Goal: Information Seeking & Learning: Understand process/instructions

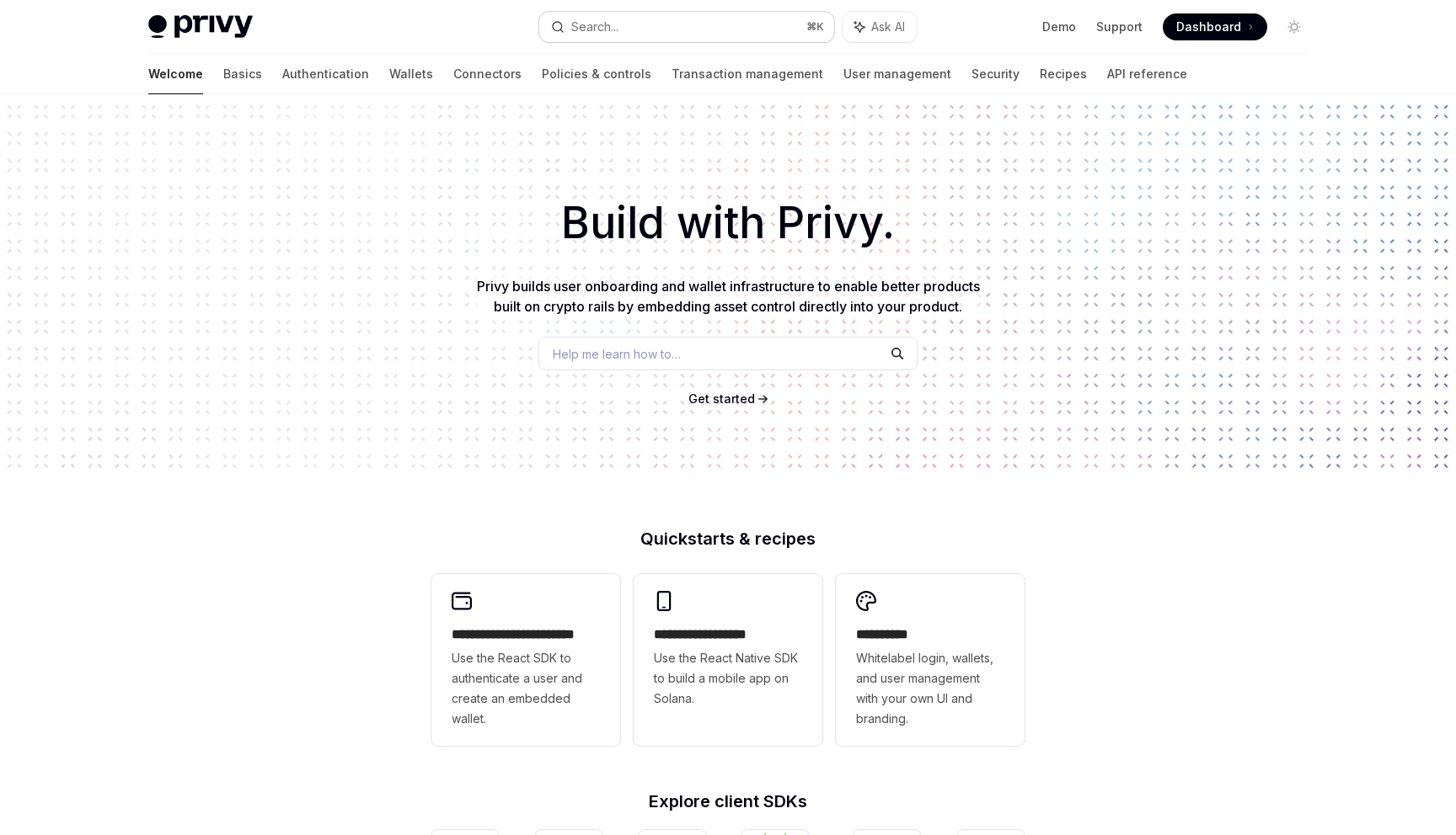
click at [678, 33] on button "Search... ⌘ K" at bounding box center [687, 26] width 295 height 30
type textarea "*"
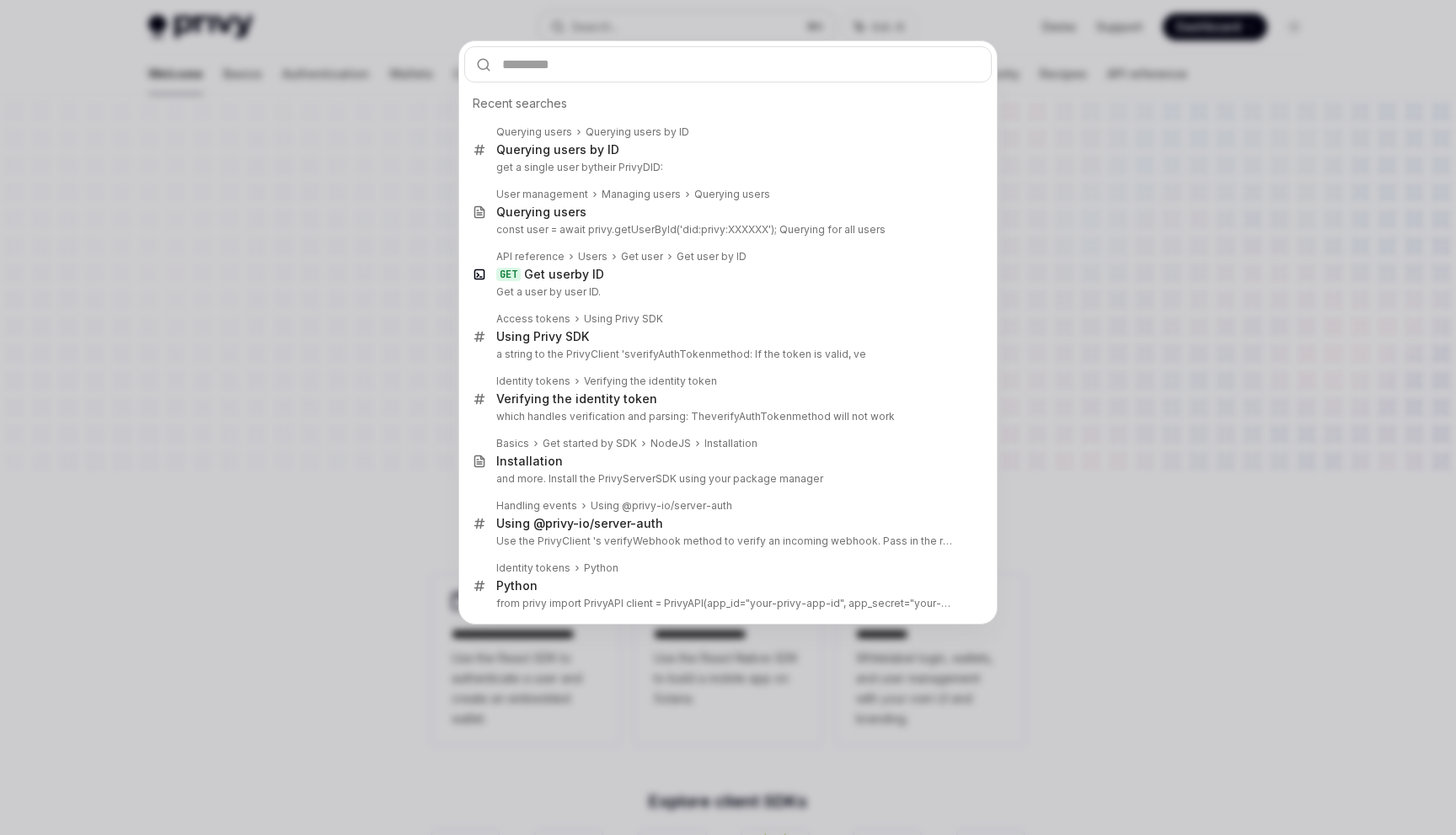
type input "**********"
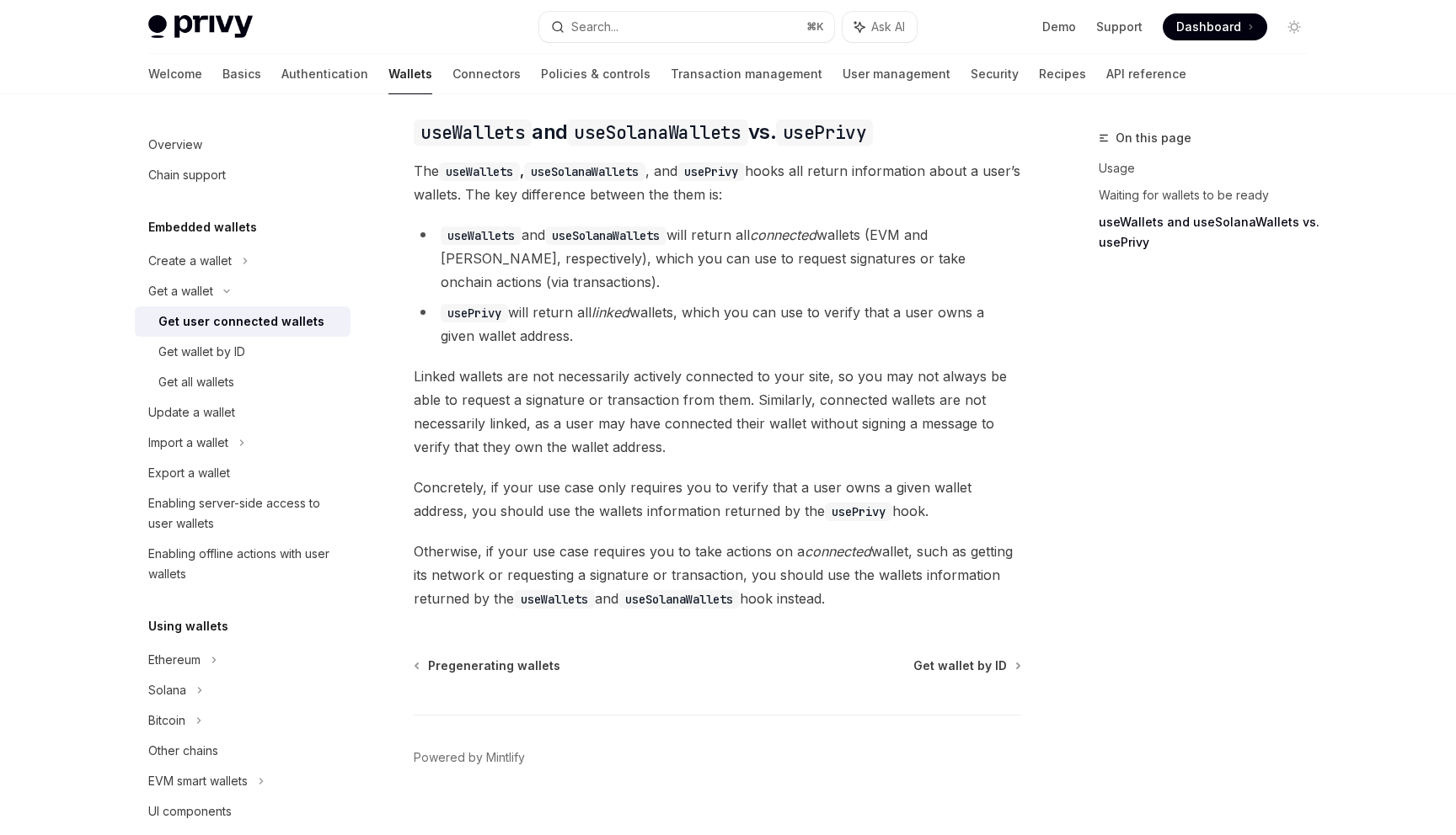
scroll to position [1442, 0]
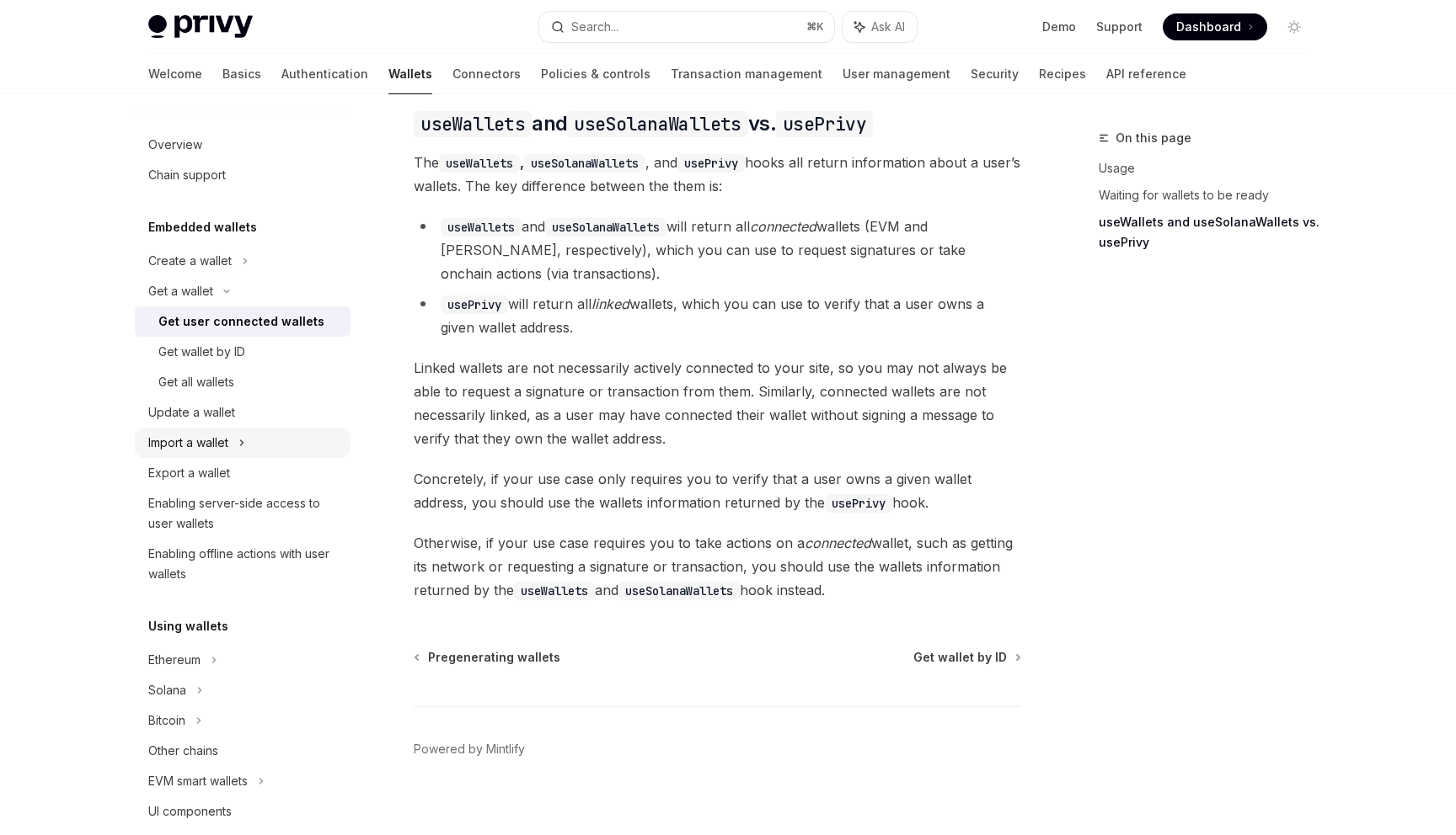
click at [245, 445] on icon at bounding box center [242, 443] width 7 height 20
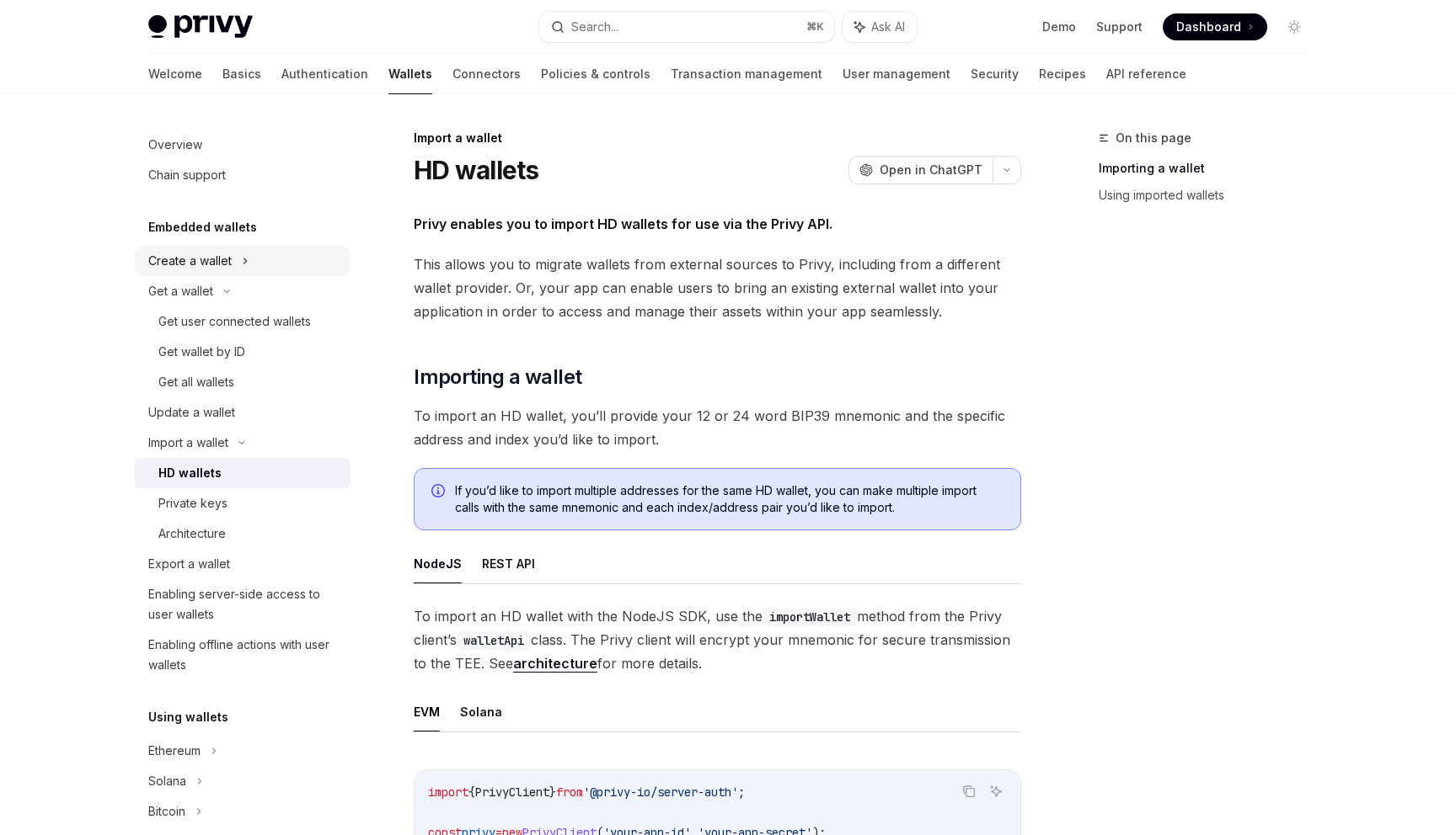
click at [239, 266] on div "Create a wallet" at bounding box center [242, 260] width 216 height 30
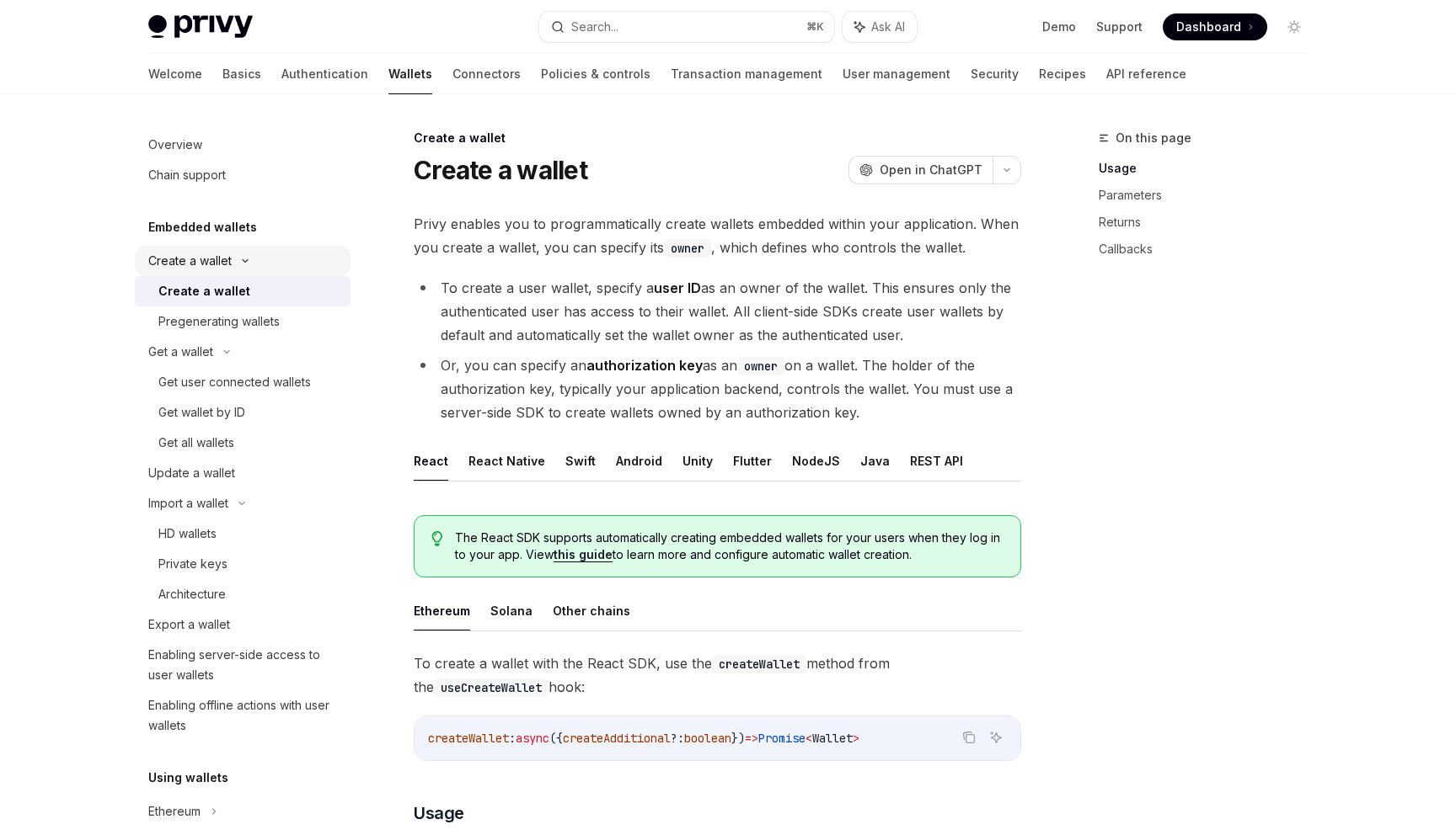
click at [243, 263] on icon at bounding box center [245, 261] width 20 height 7
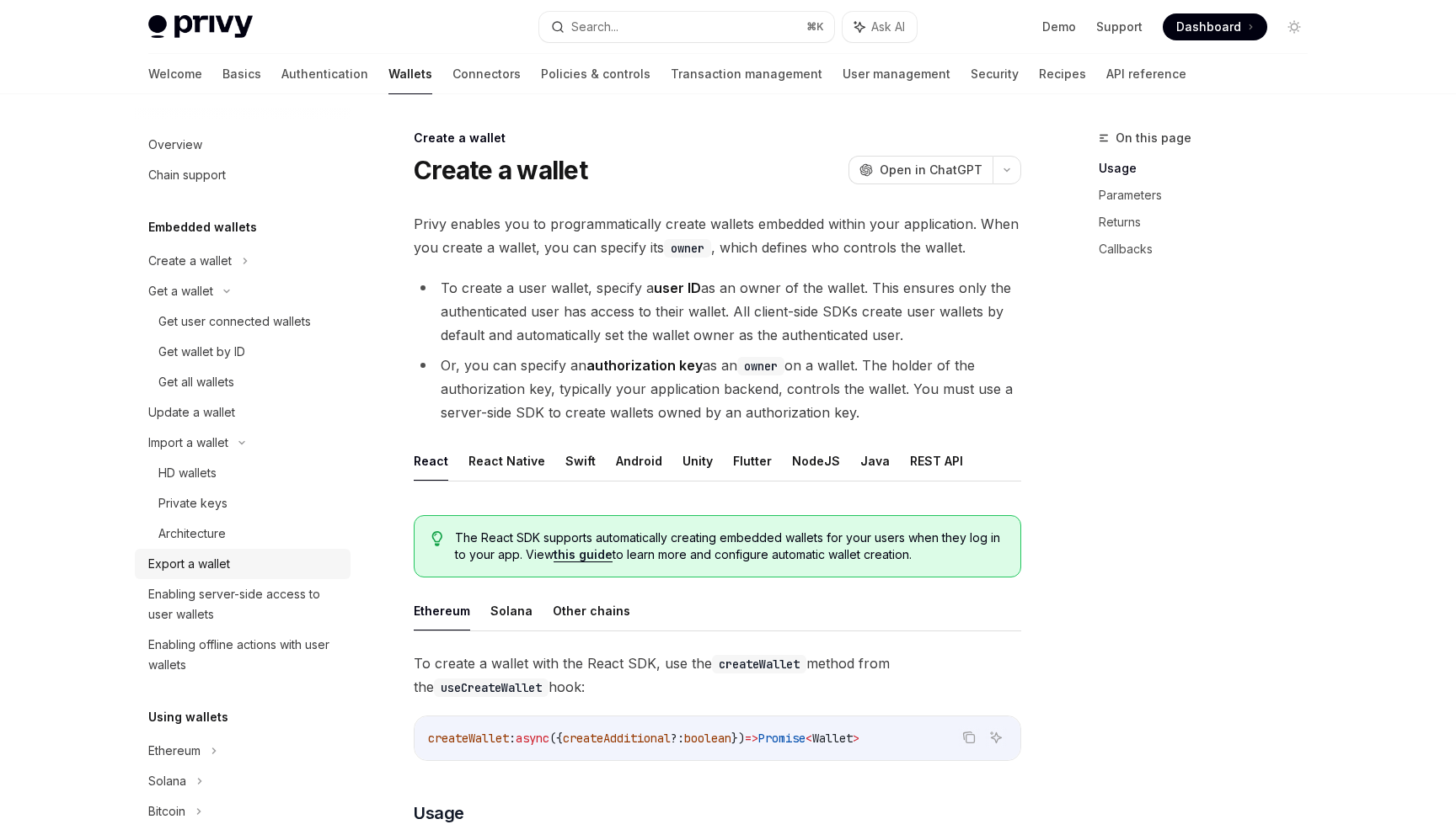
scroll to position [120, 0]
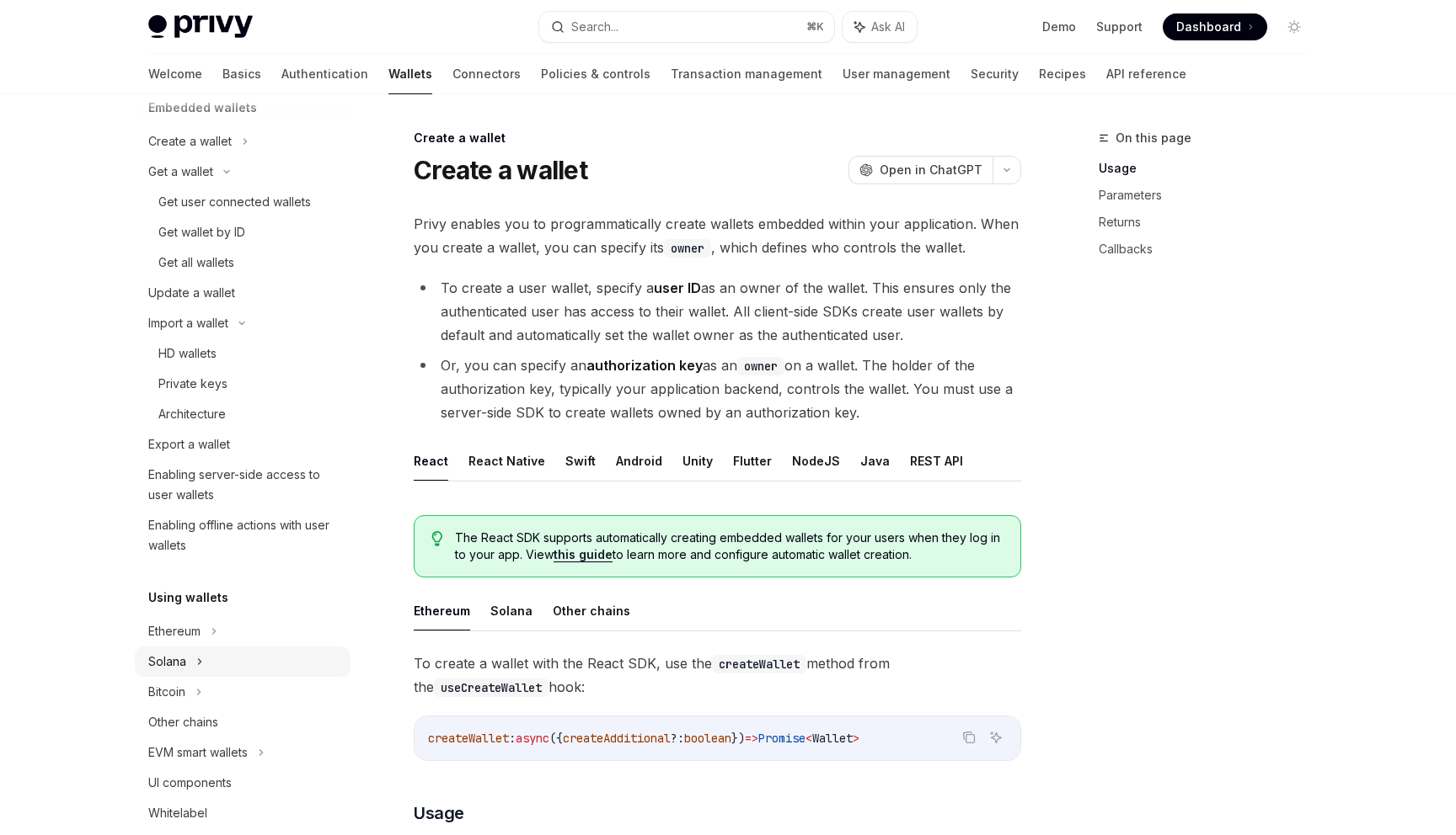
click at [217, 175] on icon at bounding box center [226, 172] width 20 height 7
type textarea "*"
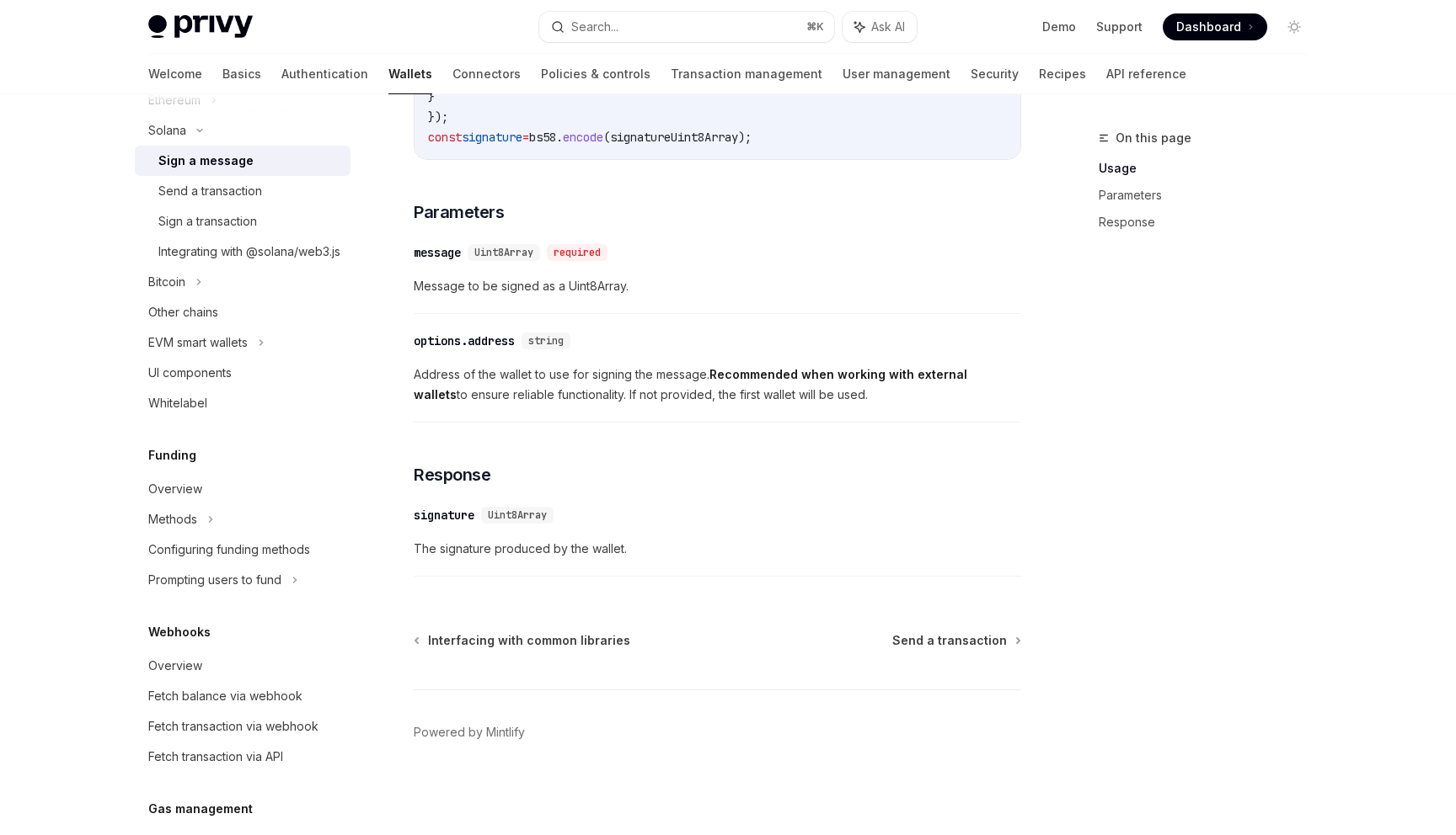
scroll to position [736, 0]
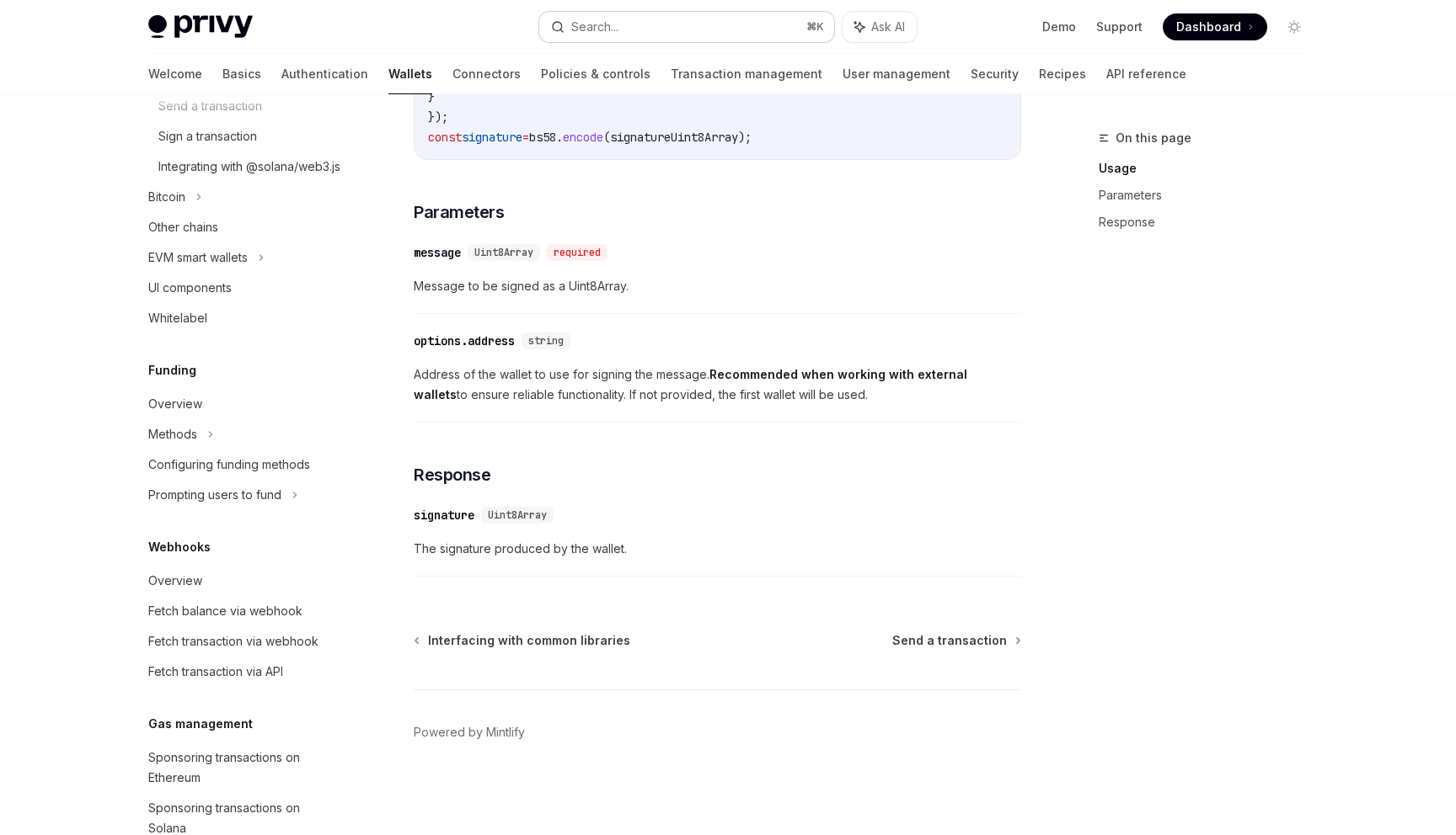
click at [696, 24] on button "Search... ⌘ K" at bounding box center [687, 26] width 295 height 30
click at [696, 24] on div "Recent searches Get user connected wallets useWallets and useSolanaWallets vs. …" at bounding box center [728, 417] width 1456 height 835
click at [696, 24] on button "Search... ⌘ K" at bounding box center [687, 26] width 295 height 30
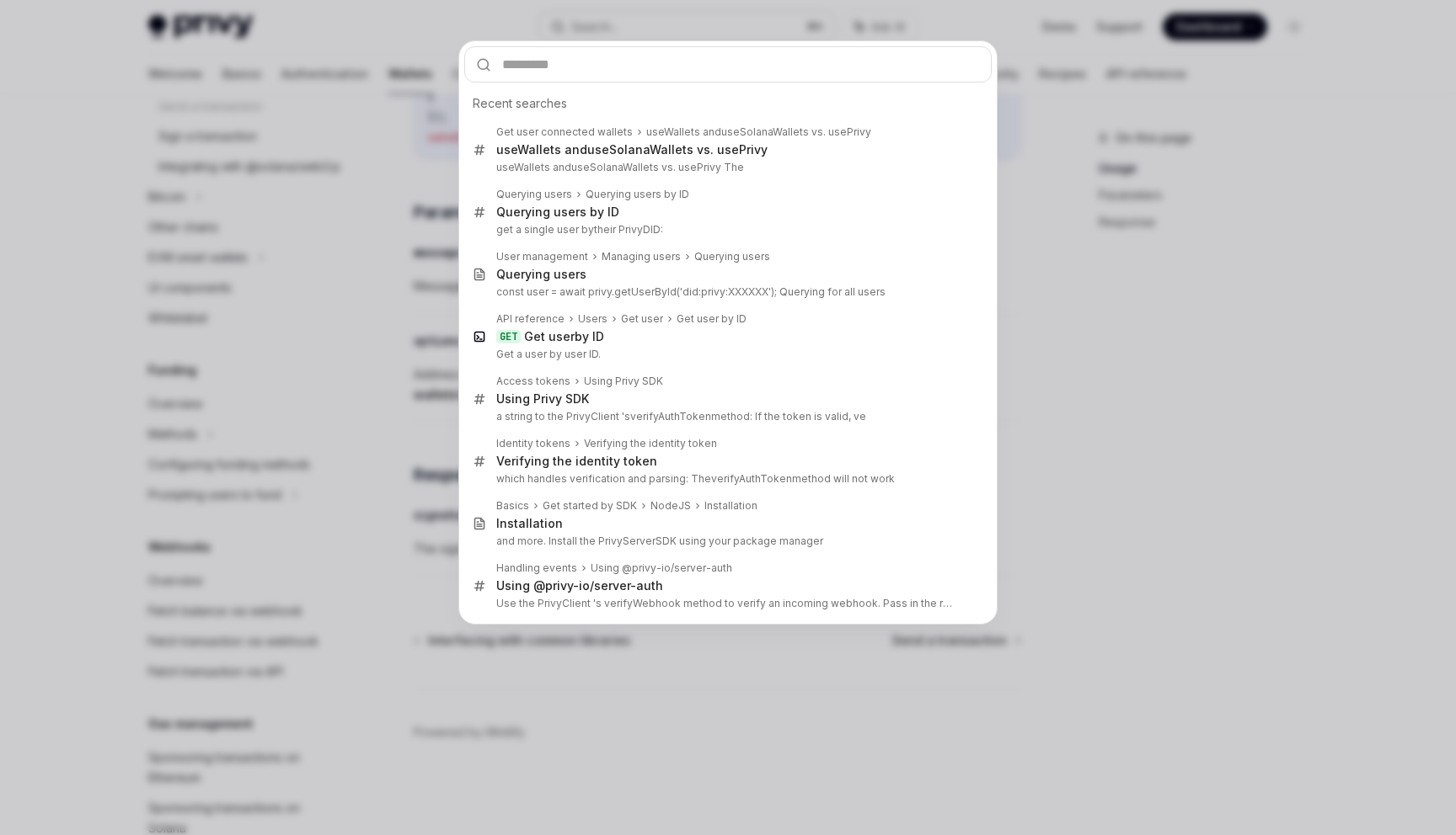
type input "**********"
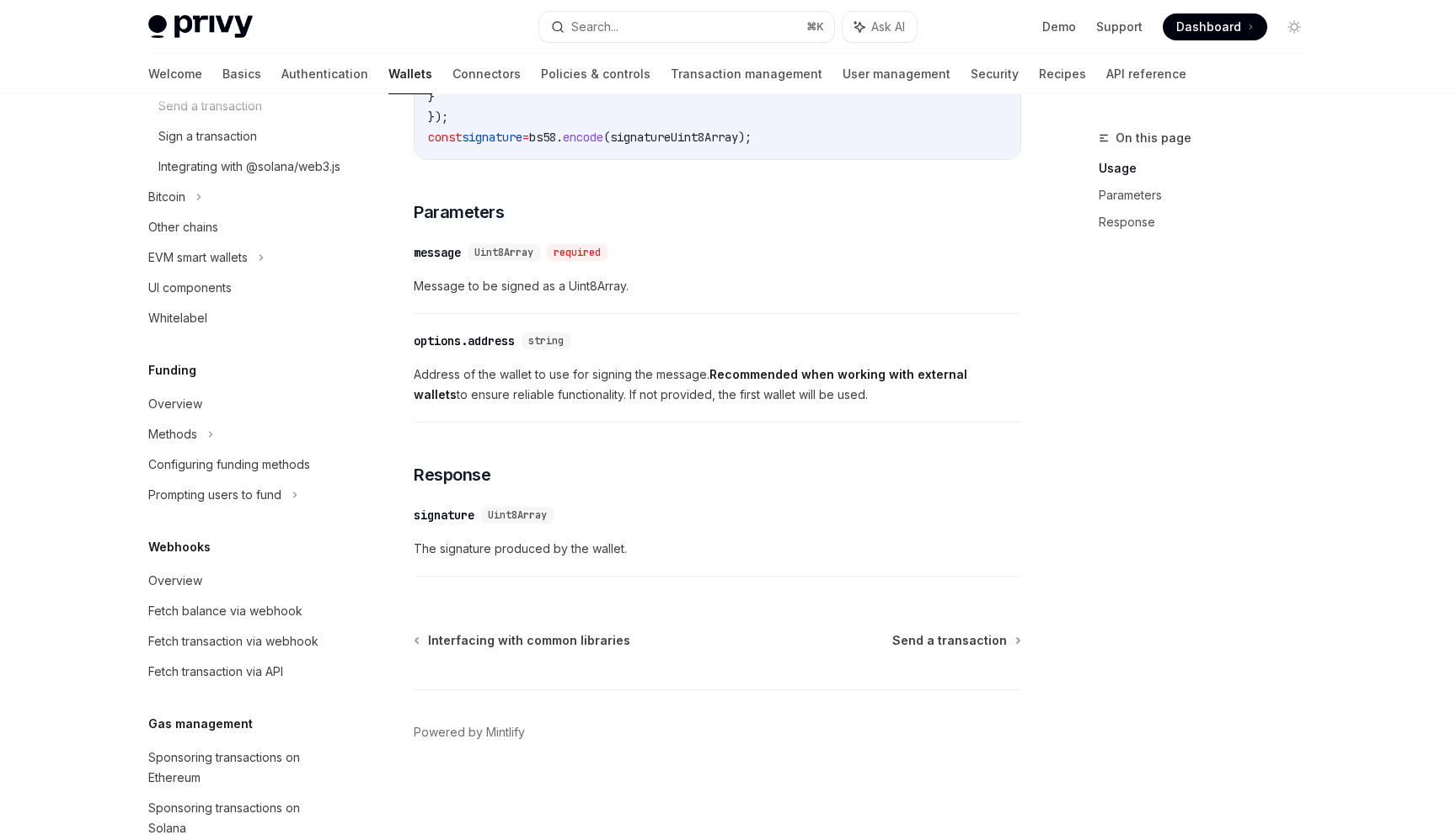
type textarea "*"
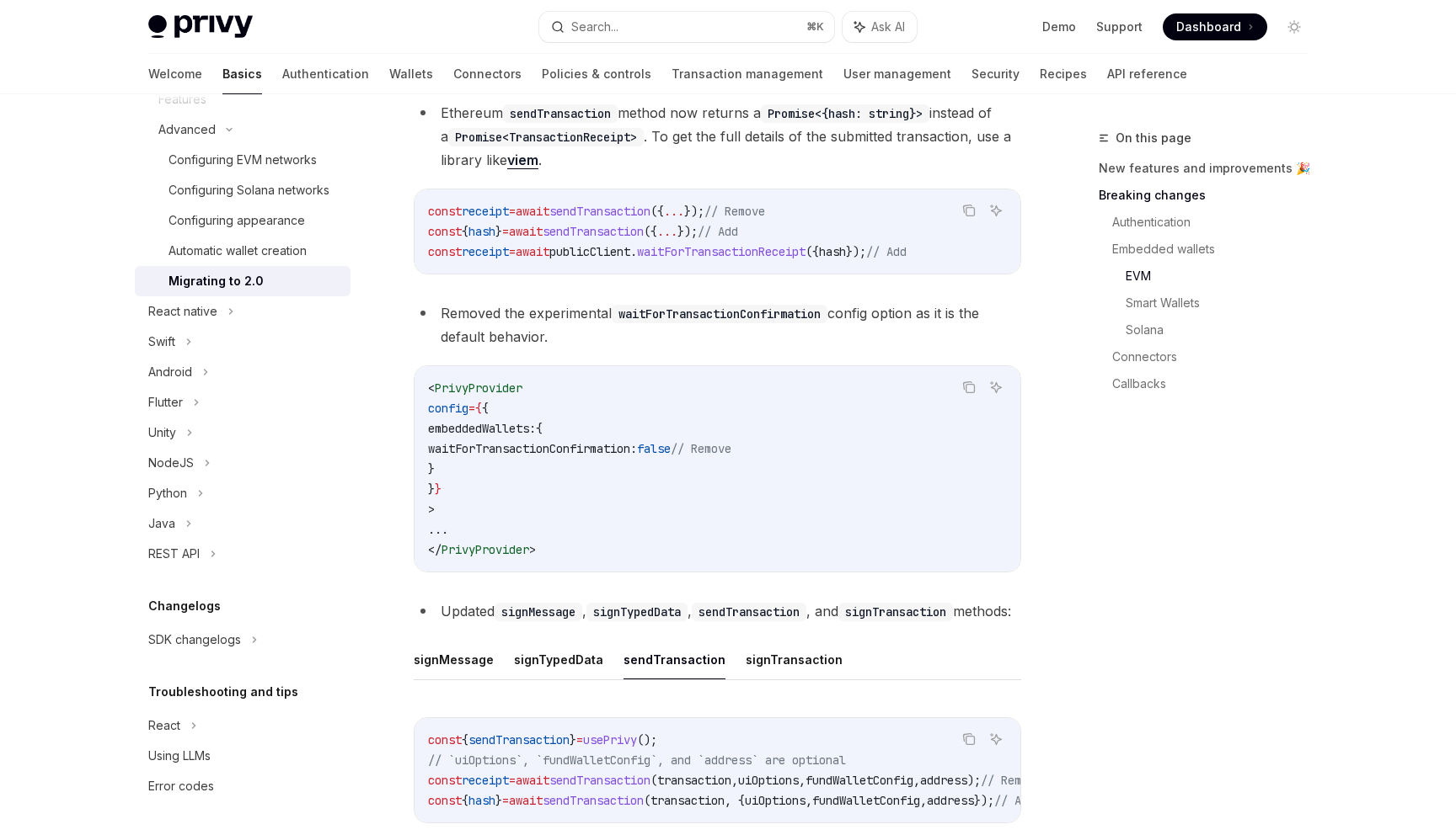
scroll to position [1737, 0]
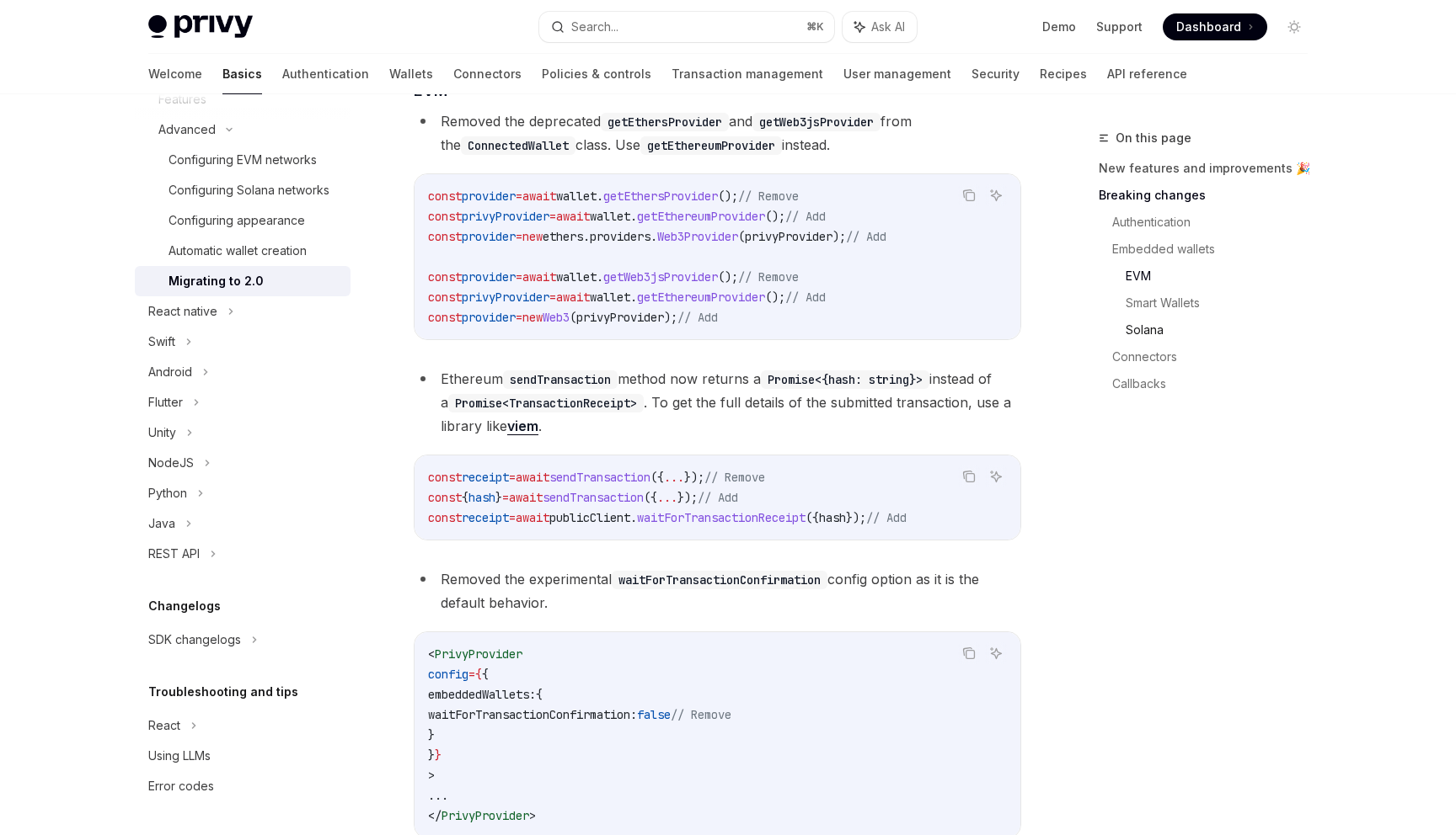
click at [1137, 324] on link "Solana" at bounding box center [1224, 330] width 195 height 27
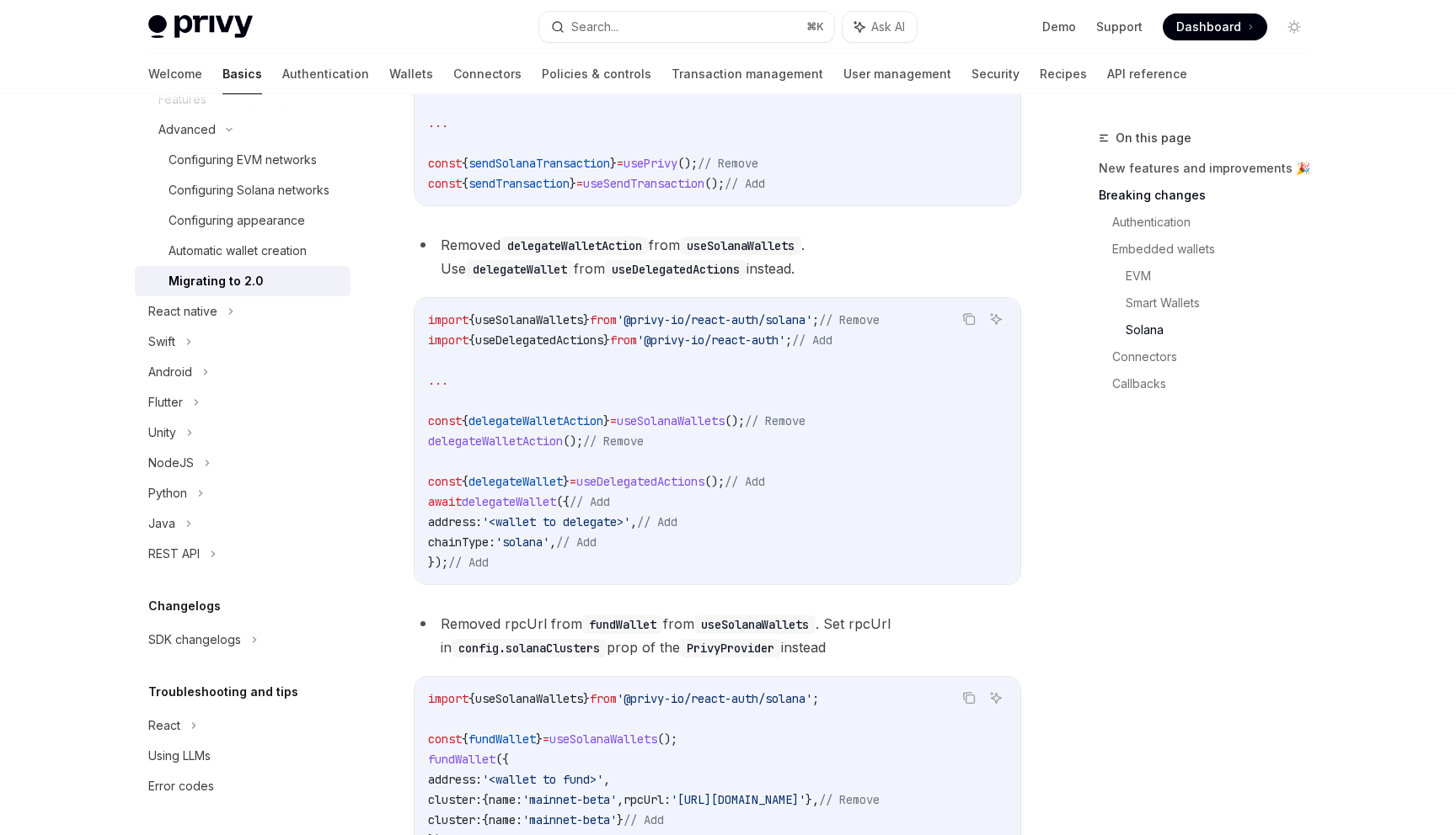
scroll to position [3507, 0]
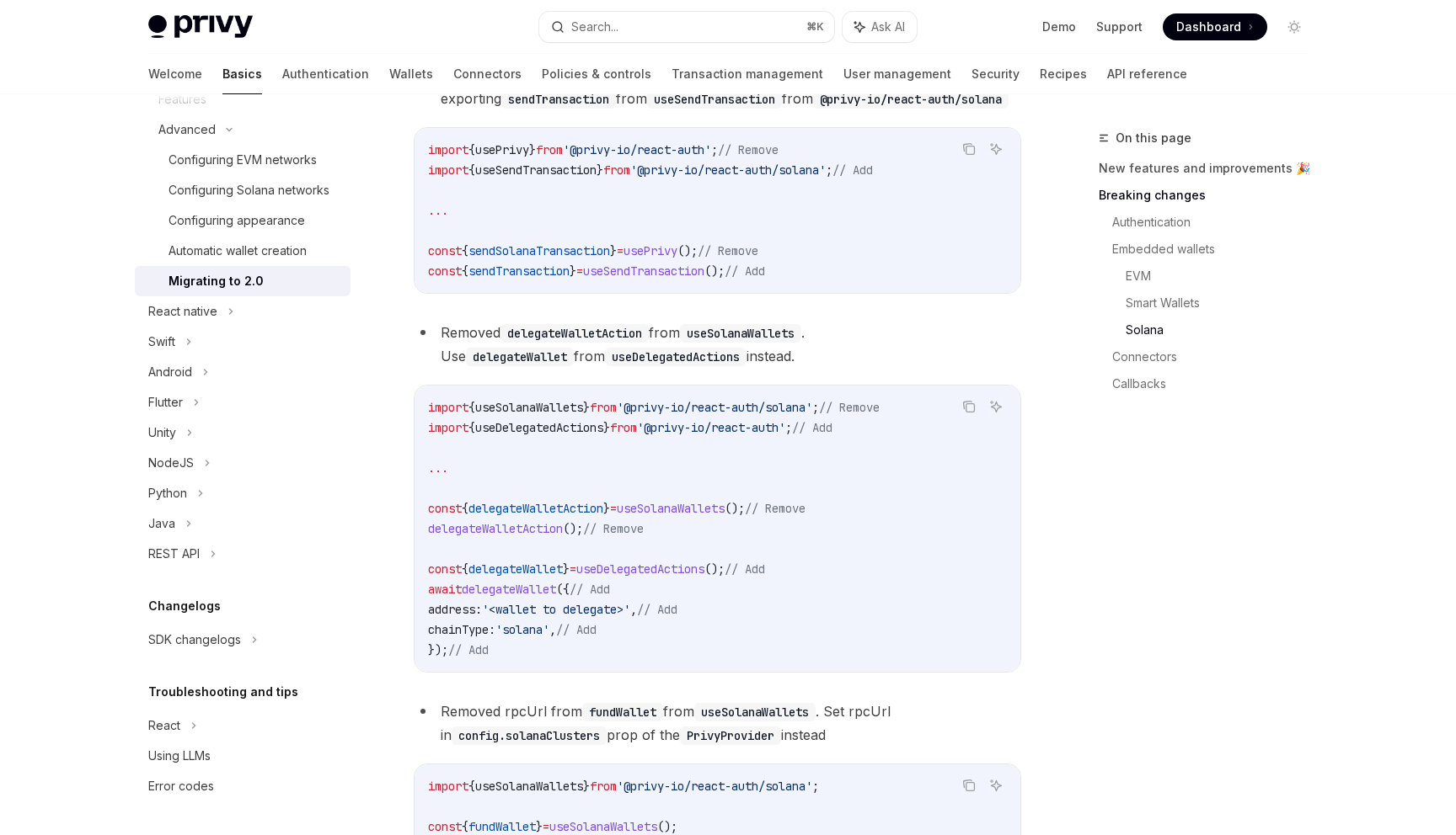
click at [593, 436] on span "useDelegatedActions" at bounding box center [539, 428] width 128 height 15
copy span "useDelegatedActions"
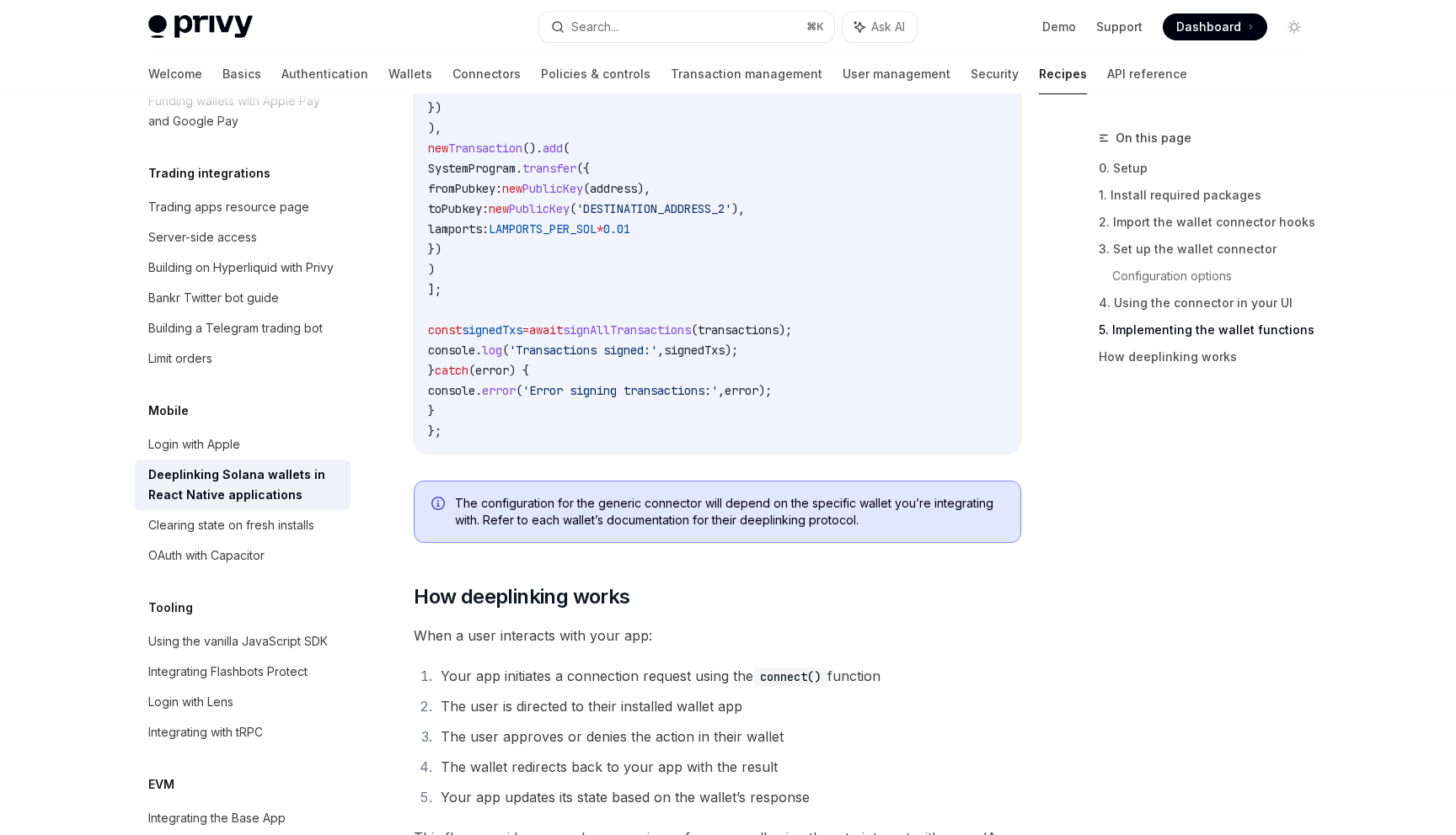
scroll to position [4017, 0]
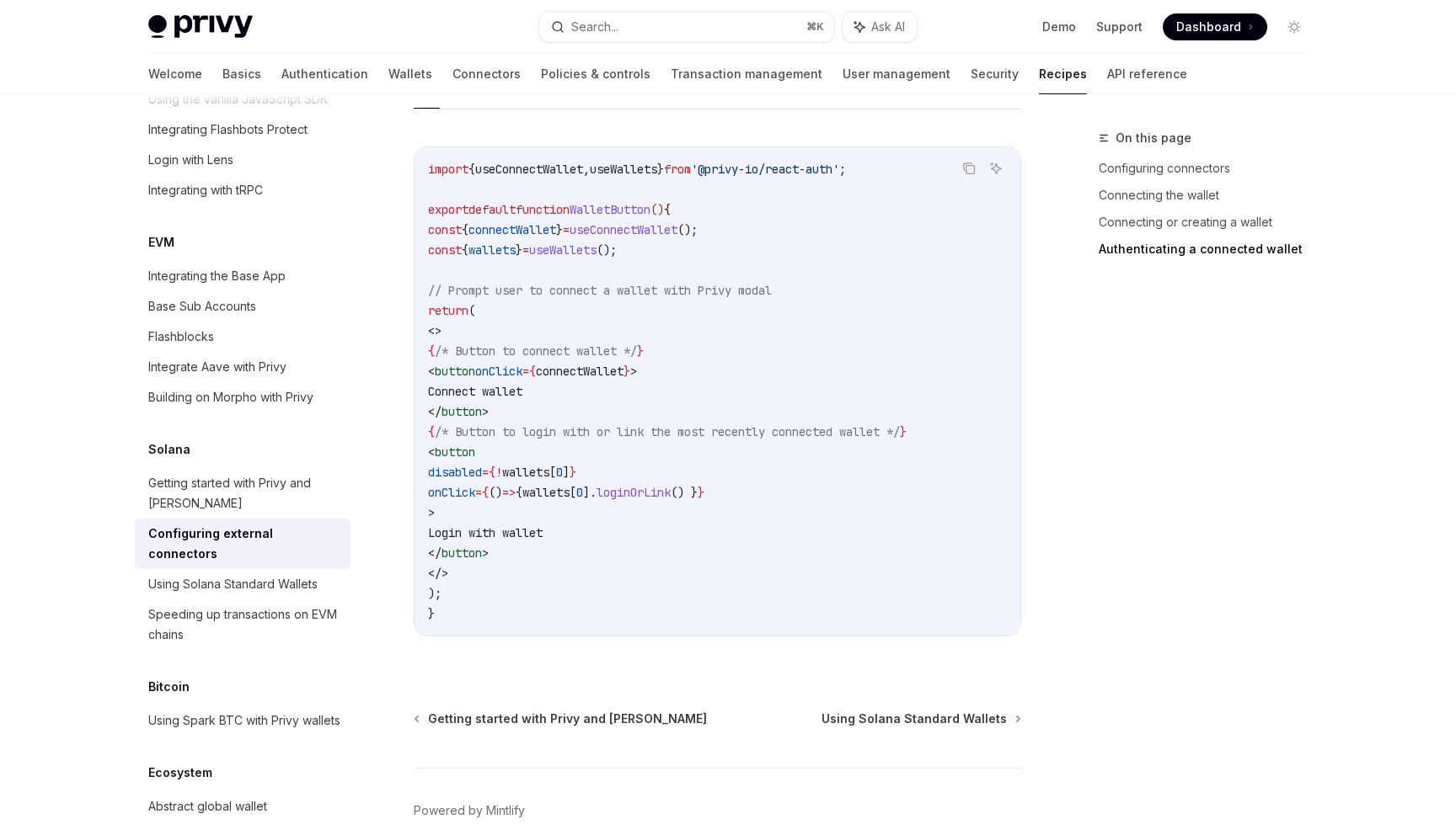
scroll to position [3125, 0]
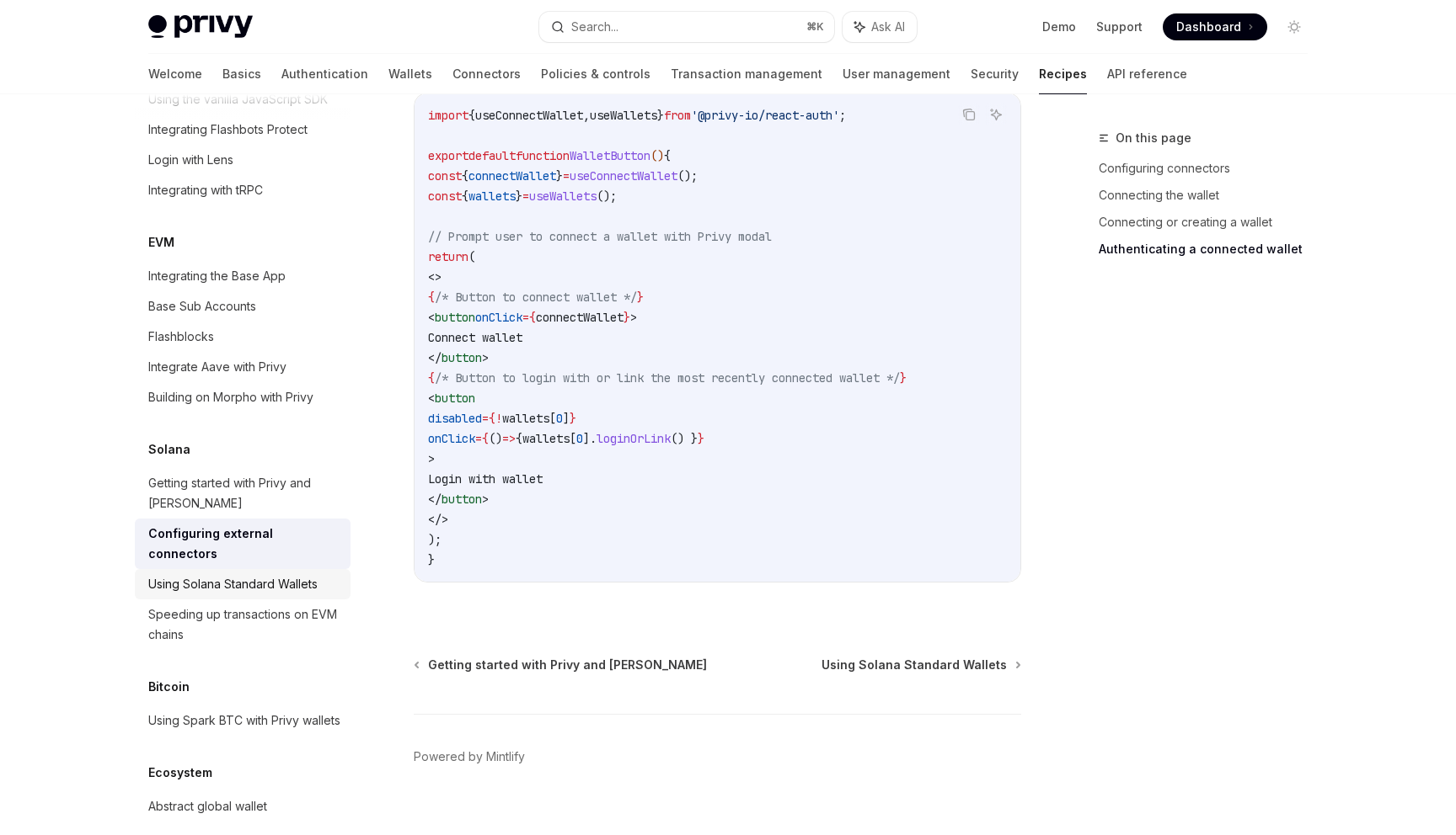
click at [268, 575] on div "Using Solana Standard Wallets" at bounding box center [232, 584] width 169 height 20
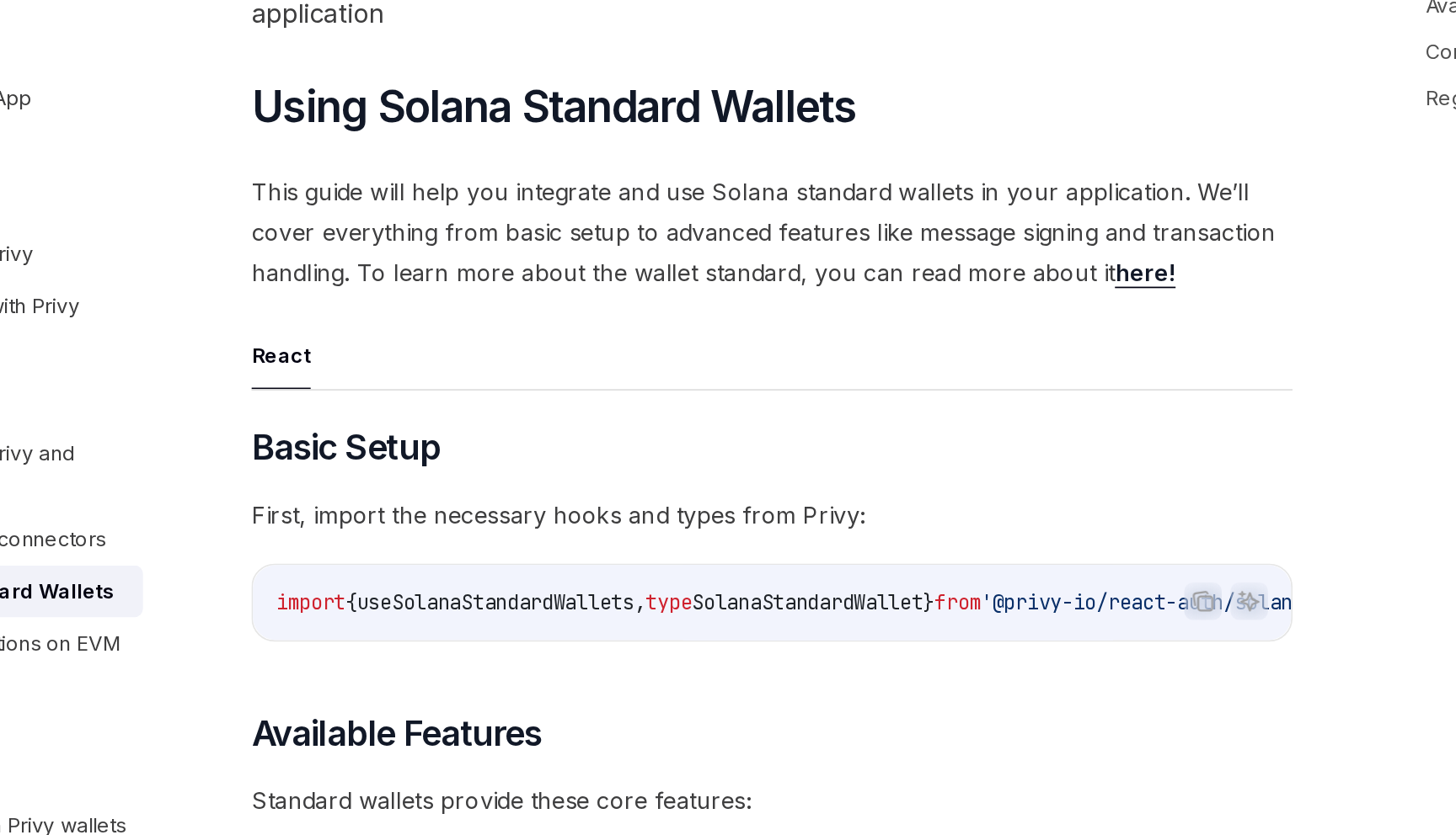
click at [922, 377] on link "here!" at bounding box center [935, 378] width 35 height 18
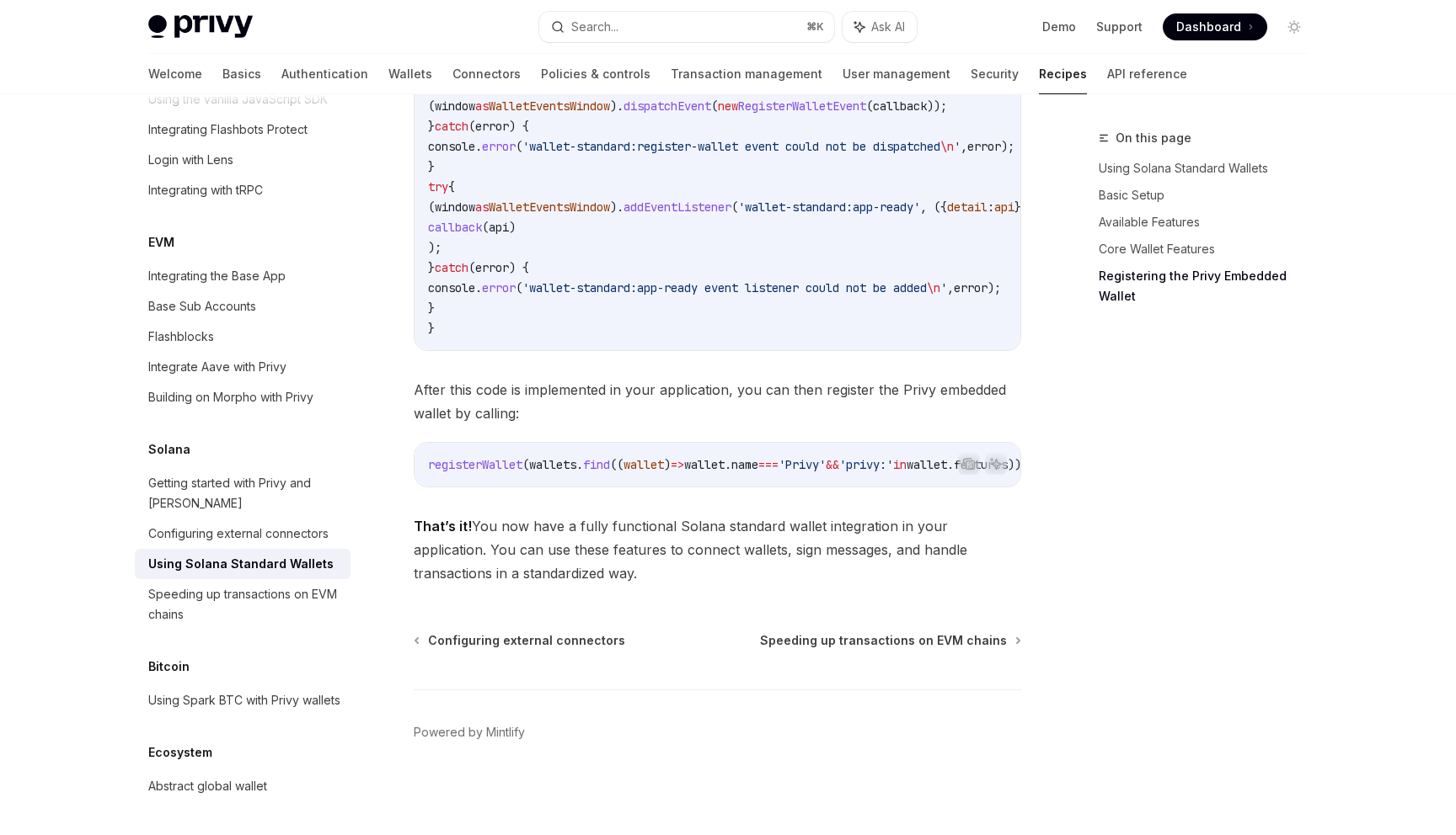
scroll to position [2856, 0]
click at [321, 524] on div "Configuring external connectors" at bounding box center [238, 533] width 180 height 20
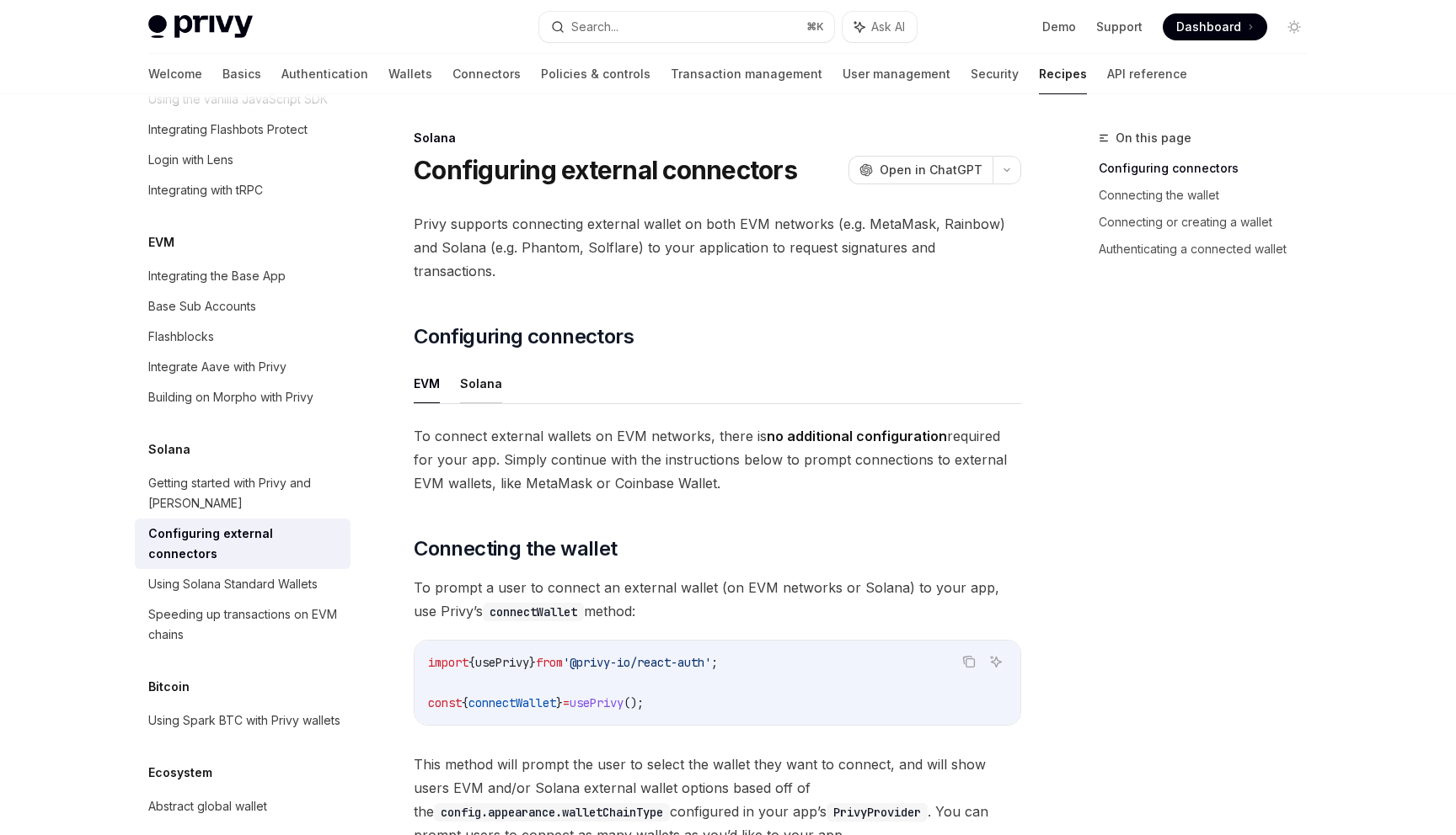
click at [476, 371] on button "Solana" at bounding box center [482, 383] width 42 height 40
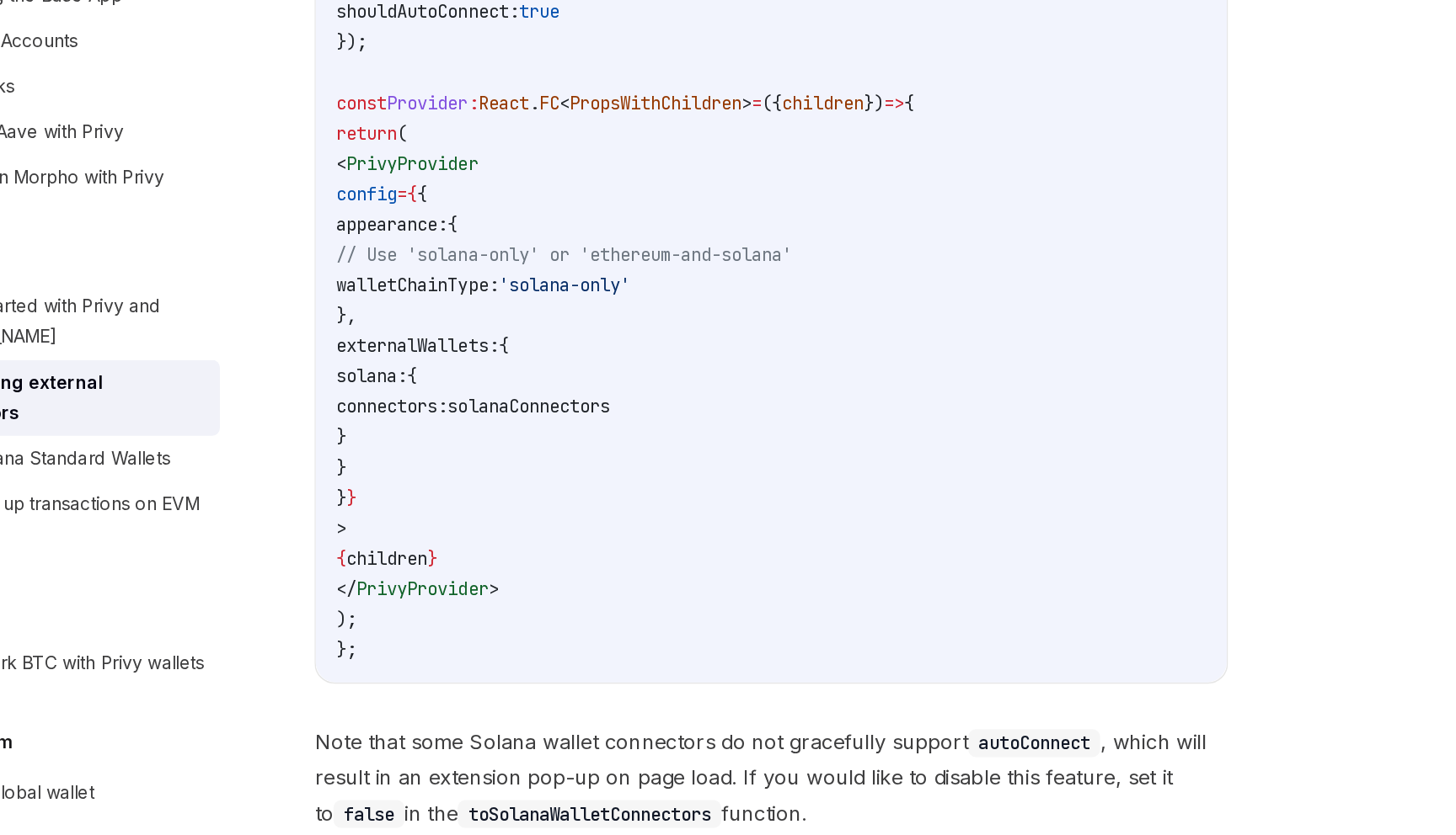
scroll to position [477, 0]
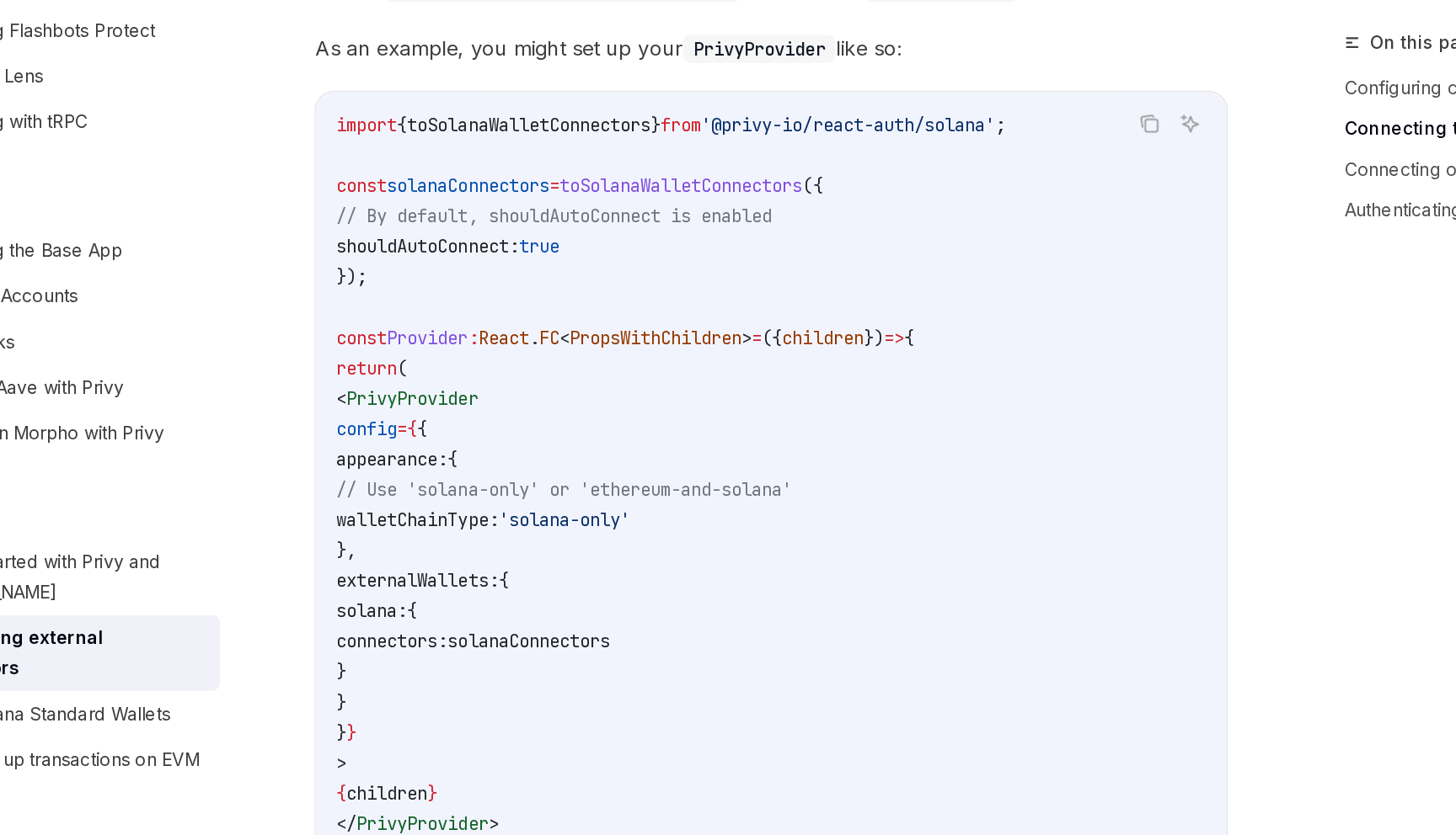
click at [708, 226] on span "toSolanaWalletConnectors" at bounding box center [658, 233] width 162 height 15
copy span "toSolanaWalletConnectors"
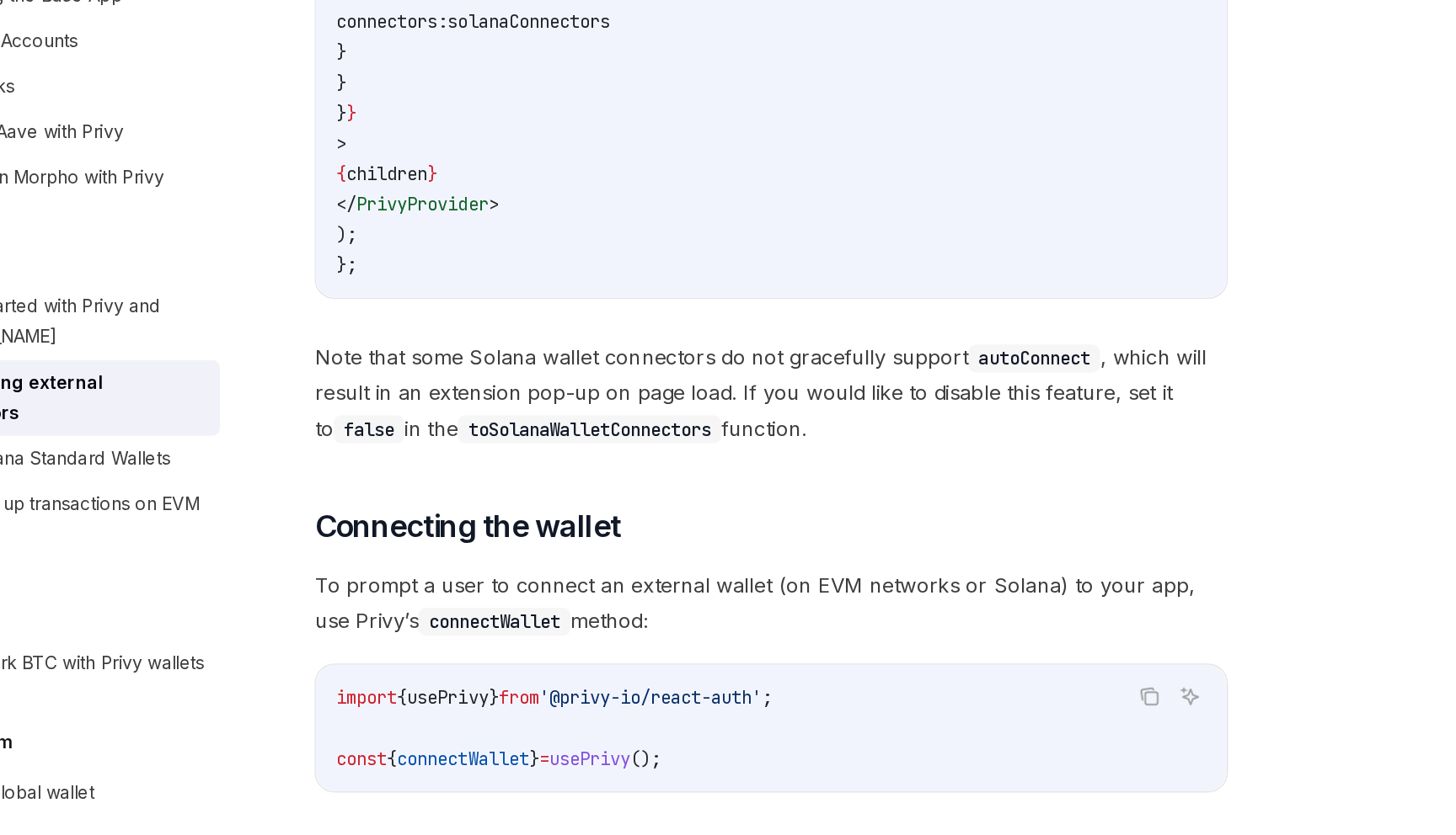
scroll to position [730, 0]
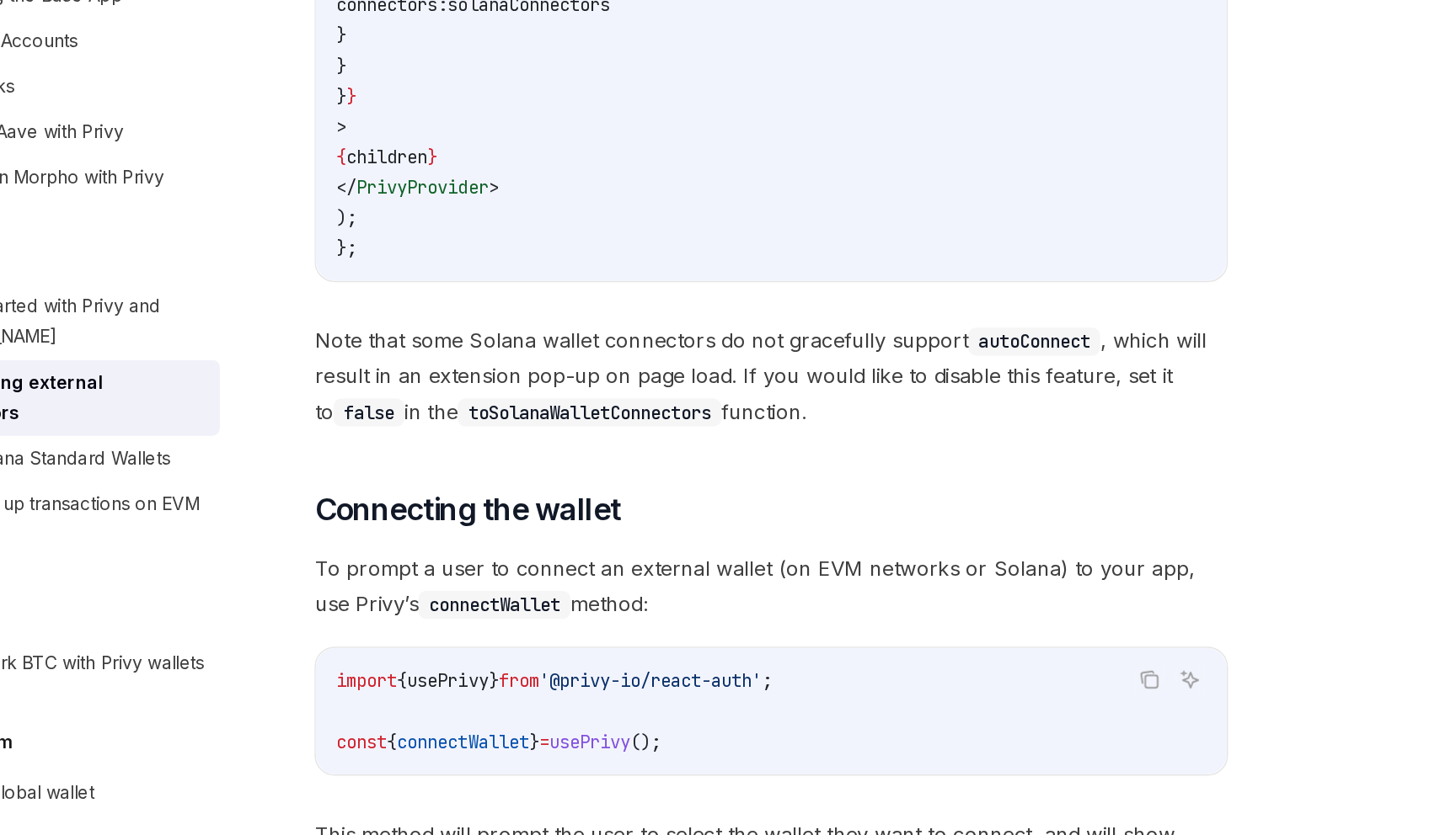
click at [643, 494] on span "Note that some Solana wallet connectors do not gracefully support autoConnect ,…" at bounding box center [717, 530] width 607 height 70
drag, startPoint x: 646, startPoint y: 480, endPoint x: 660, endPoint y: 487, distance: 15.7
click at [660, 494] on span "Note that some Solana wallet connectors do not gracefully support autoConnect ,…" at bounding box center [717, 530] width 607 height 70
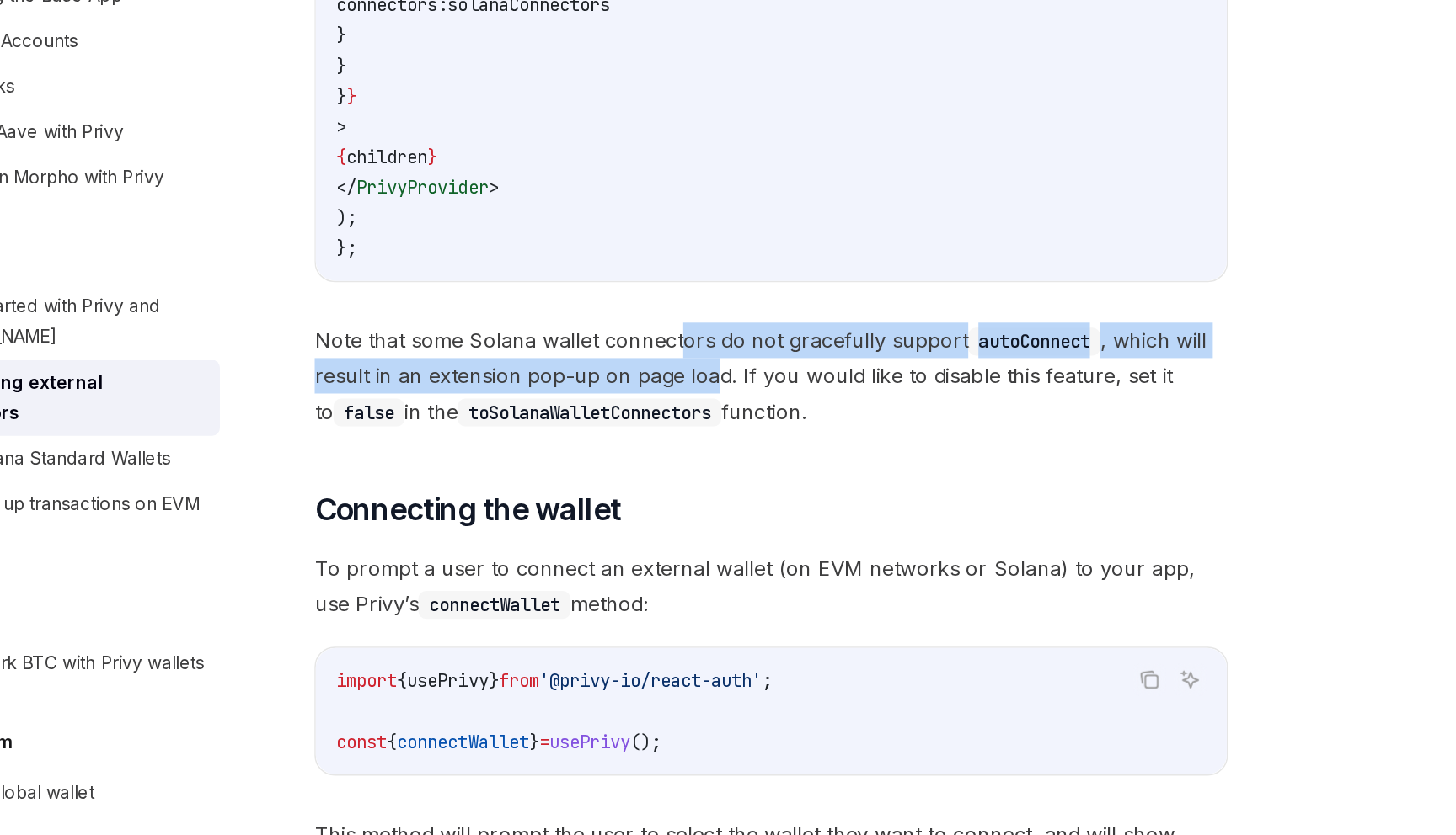
drag, startPoint x: 657, startPoint y: 480, endPoint x: 680, endPoint y: 512, distance: 39.4
click at [680, 512] on span "Note that some Solana wallet connectors do not gracefully support autoConnect ,…" at bounding box center [717, 530] width 607 height 70
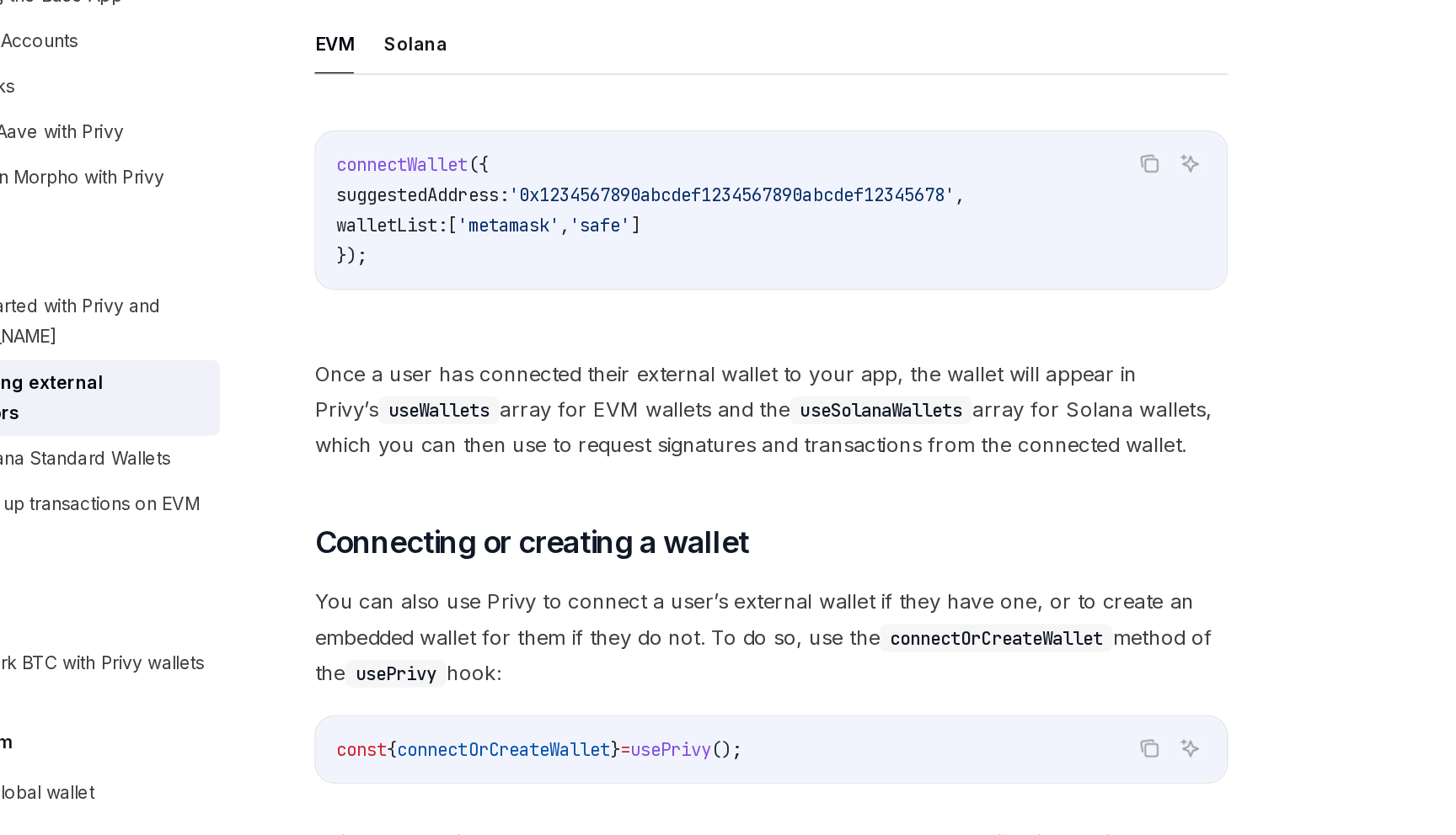
scroll to position [1848, 0]
click at [730, 543] on code "useSolanaWallets" at bounding box center [791, 552] width 121 height 18
copy code "useSolanaWallets"
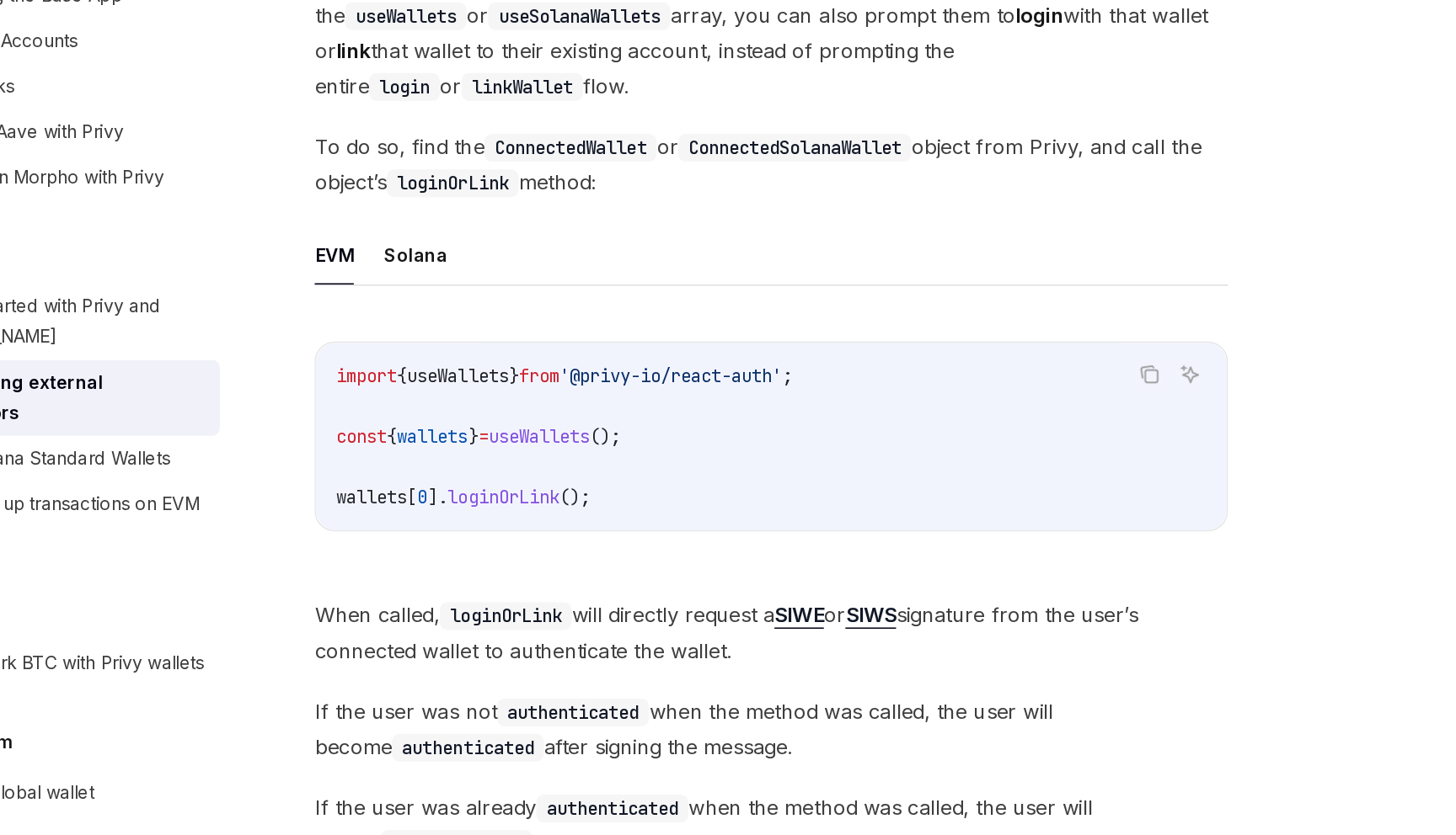
scroll to position [2986, 0]
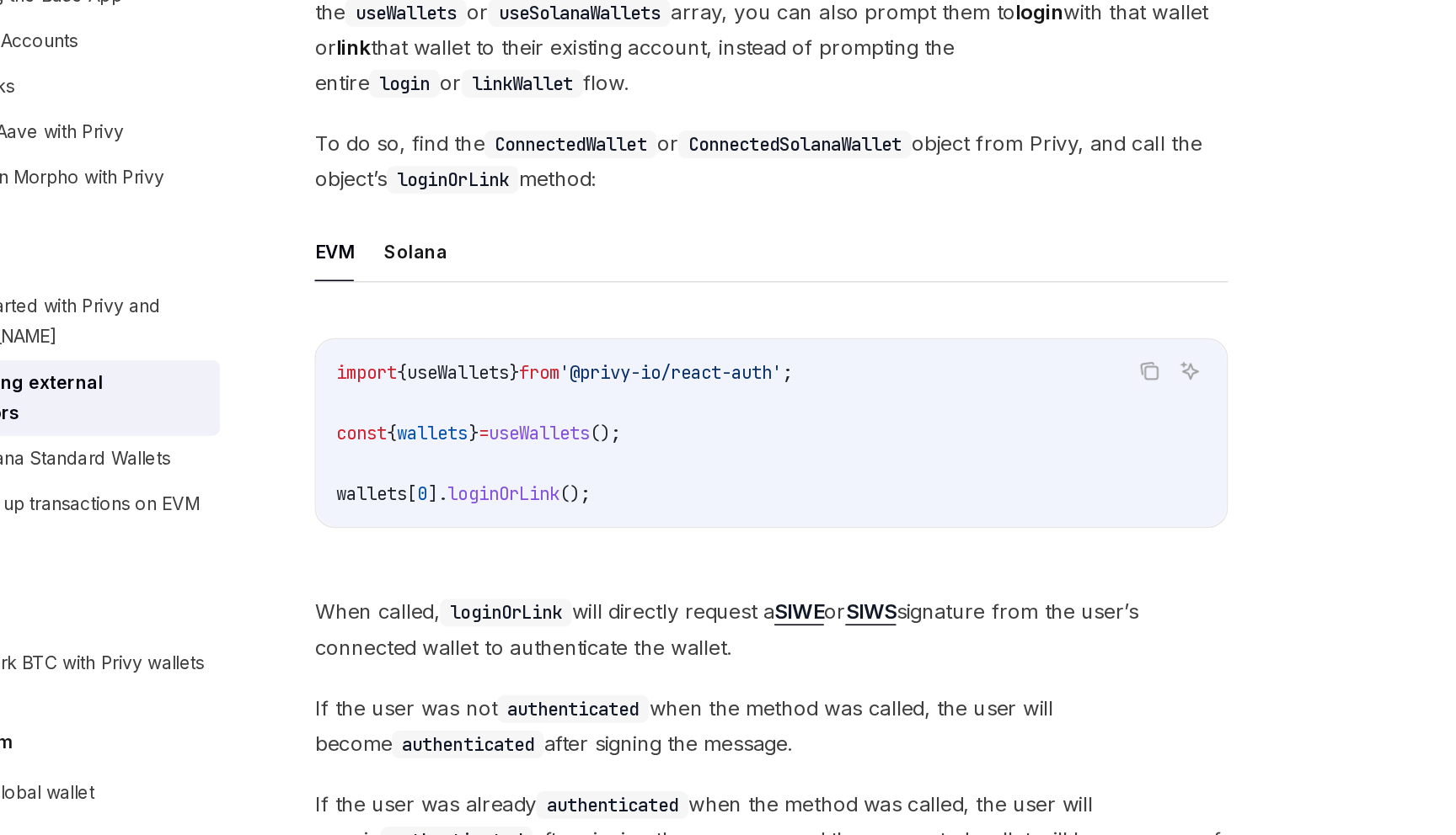
click at [482, 448] on div "EVM Solana Copy Ask AI import { useWallets } from '@privy-io/react-auth' ; cons…" at bounding box center [717, 542] width 607 height 231
click at [482, 434] on button "Solana" at bounding box center [482, 446] width 42 height 40
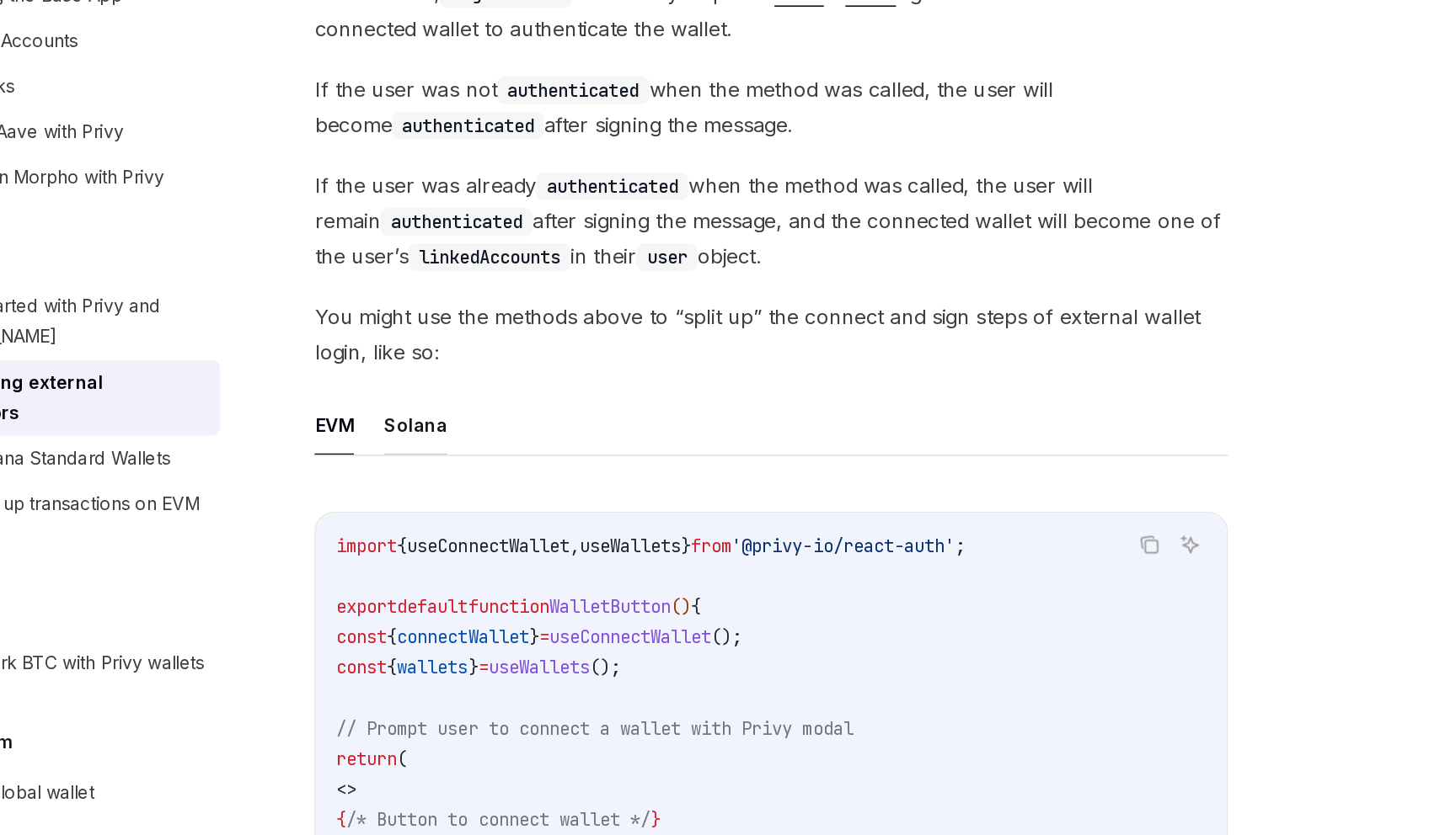
click at [492, 550] on button "Solana" at bounding box center [482, 561] width 42 height 40
type textarea "*"
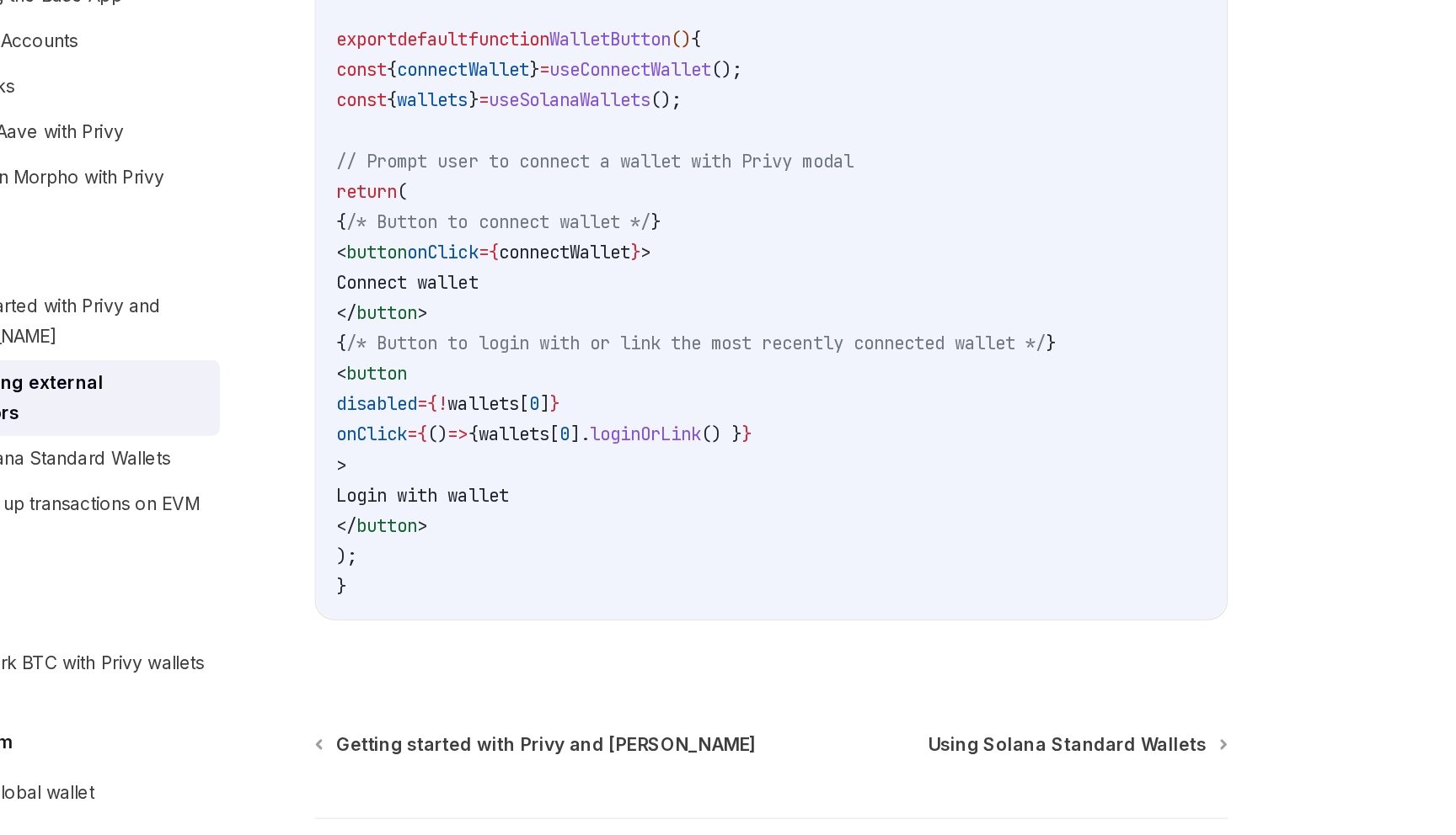
scroll to position [3905, 0]
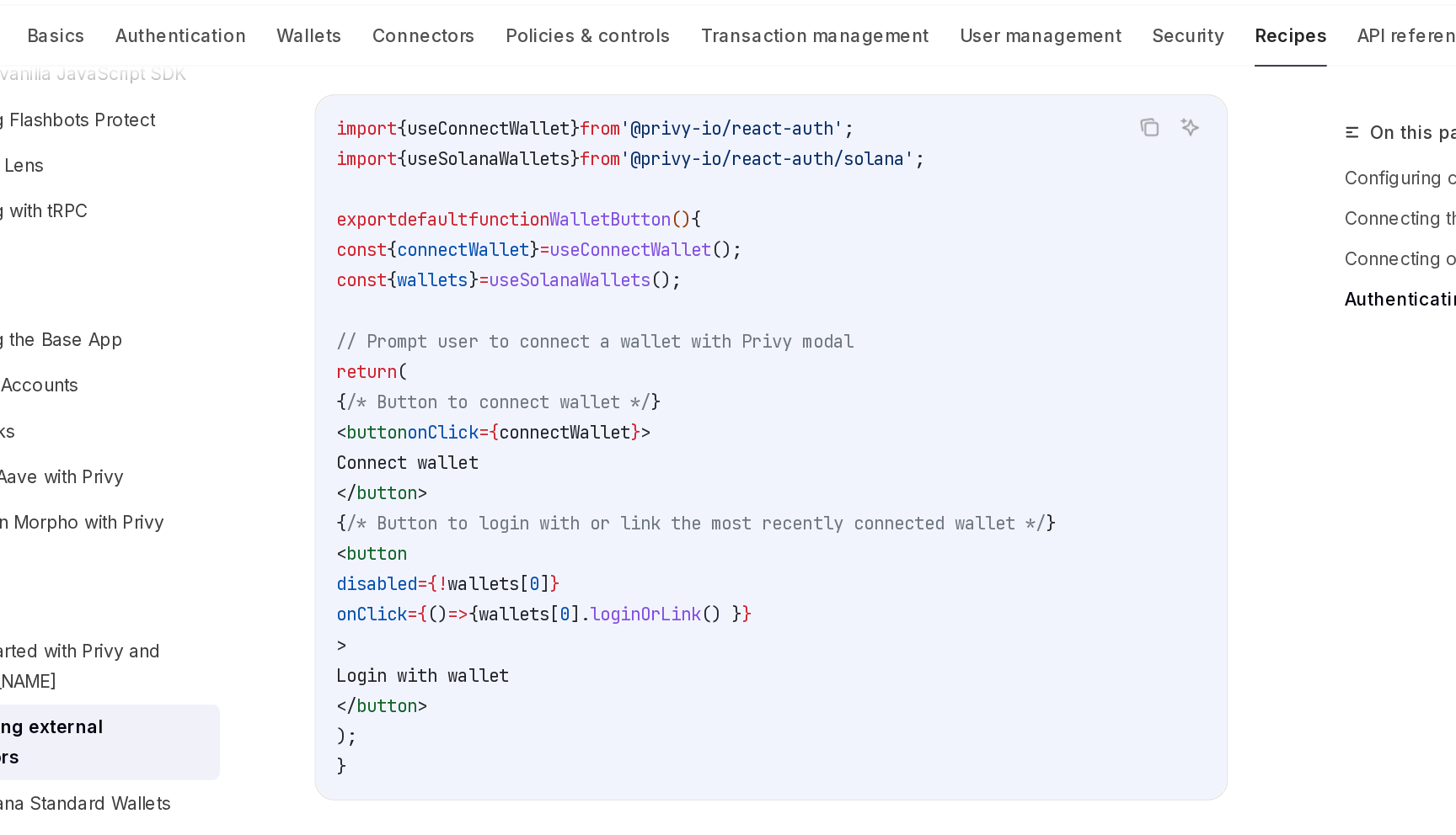
click at [572, 229] on span "useSolanaWallets" at bounding box center [583, 236] width 108 height 15
copy code "const { wallets } = useSolanaWallets ();"
